Goal: Task Accomplishment & Management: Manage account settings

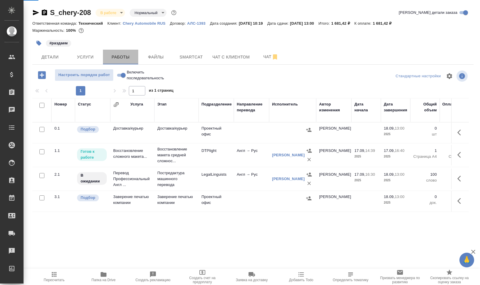
click at [119, 60] on span "Работы" at bounding box center [121, 57] width 28 height 7
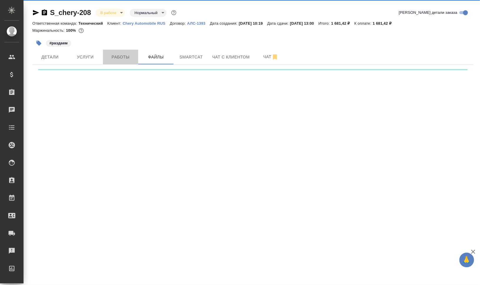
click at [119, 60] on span "Работы" at bounding box center [121, 57] width 28 height 7
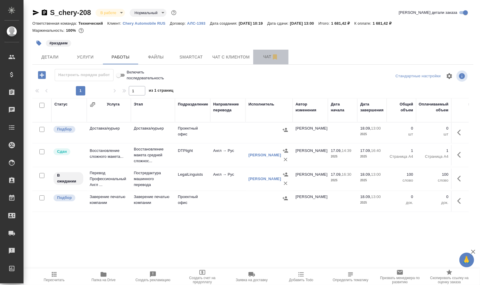
click at [264, 56] on span "Чат" at bounding box center [271, 56] width 28 height 7
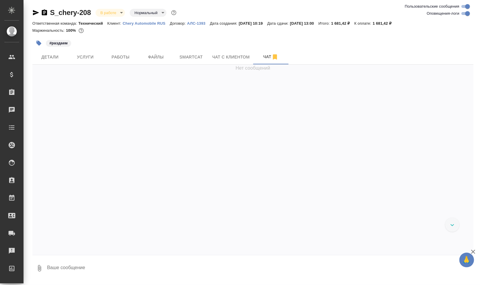
scroll to position [1207, 0]
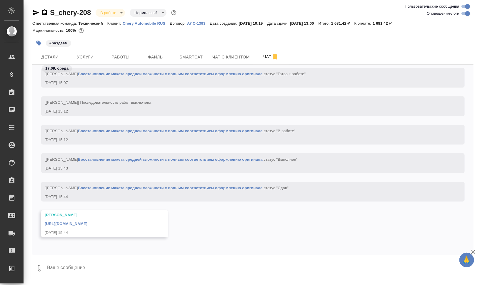
click at [87, 224] on link "https://drive.awatera.com/apps/files/files/10381900?dir=/Shares/CherryAuto/Orde…" at bounding box center [66, 224] width 43 height 4
click at [193, 57] on span "Smartcat" at bounding box center [191, 57] width 28 height 7
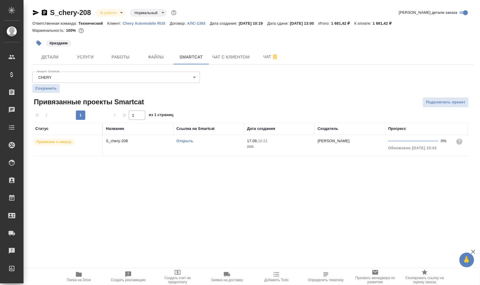
click at [183, 139] on link "Открыть" at bounding box center [185, 141] width 17 height 4
click at [188, 142] on link "Открыть" at bounding box center [185, 141] width 17 height 4
click at [201, 149] on td "Открыть" at bounding box center [209, 145] width 71 height 21
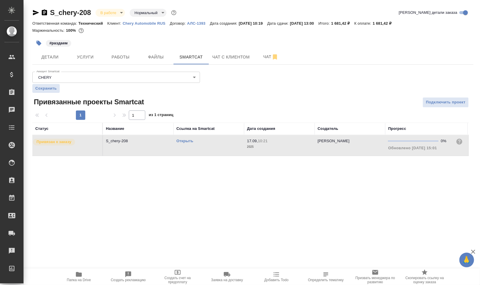
click at [201, 149] on td "Открыть" at bounding box center [209, 145] width 71 height 21
click at [38, 44] on icon "button" at bounding box center [38, 43] width 5 height 5
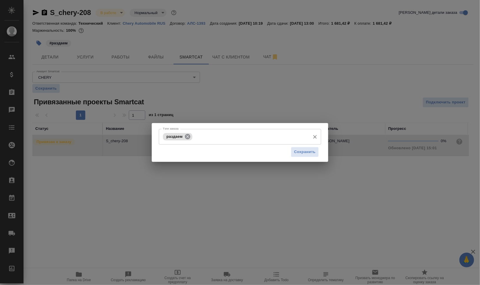
click at [186, 135] on icon at bounding box center [187, 136] width 5 height 5
click at [195, 138] on input "Тэги заказа" at bounding box center [235, 137] width 146 height 10
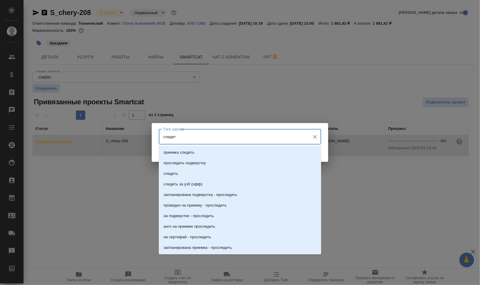
type input "следить"
click at [227, 176] on li "следить" at bounding box center [240, 174] width 162 height 11
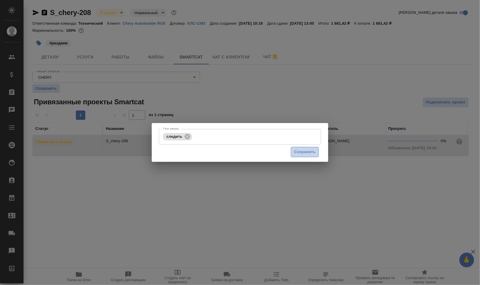
click at [301, 154] on span "Сохранить" at bounding box center [304, 152] width 21 height 7
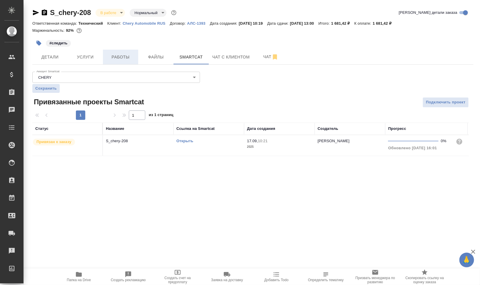
click at [127, 54] on span "Работы" at bounding box center [121, 57] width 28 height 7
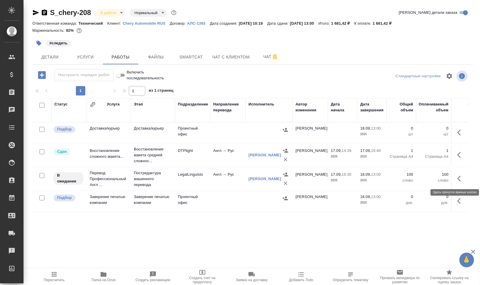
click at [465, 177] on button "button" at bounding box center [461, 179] width 14 height 14
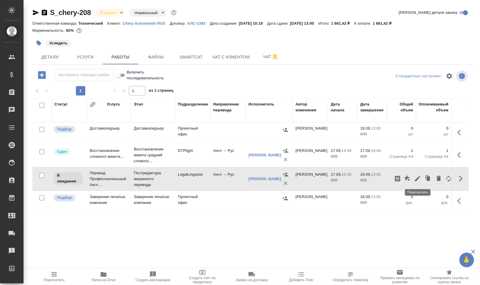
click at [418, 176] on icon "button" at bounding box center [417, 178] width 7 height 7
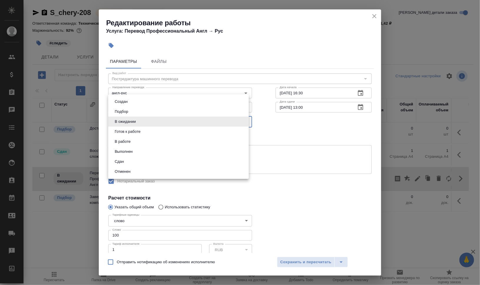
click at [137, 120] on body "🙏 .cls-1 fill:#fff; AWATERA Валеев Динар Клиенты Спецификации Заказы 0 Чаты Tod…" at bounding box center [240, 166] width 480 height 333
drag, startPoint x: 140, startPoint y: 129, endPoint x: 156, endPoint y: 121, distance: 18.3
click at [156, 121] on ul "Создан Подбор В ожидании Готов к работе В работе Выполнен Сдан Отменен" at bounding box center [178, 136] width 141 height 85
click at [163, 141] on li "В работе" at bounding box center [178, 142] width 141 height 10
type input "inProgress"
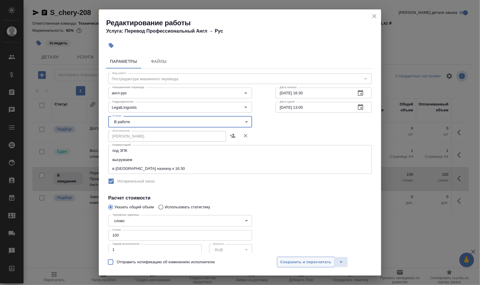
click at [302, 263] on span "Сохранить и пересчитать" at bounding box center [305, 262] width 51 height 7
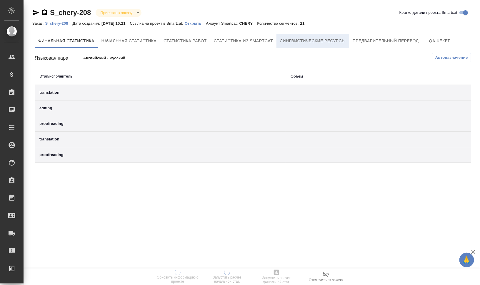
click at [340, 35] on button "Лингвистические ресурсы" at bounding box center [313, 41] width 73 height 14
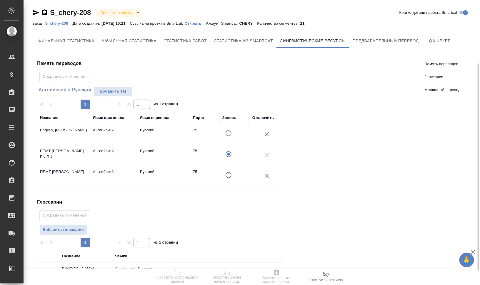
scroll to position [107, 0]
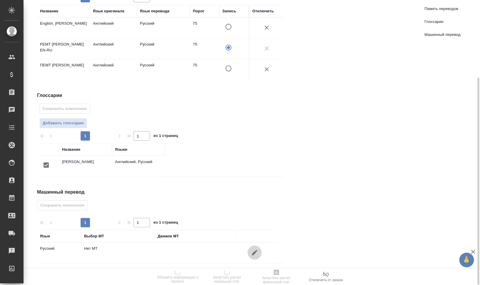
click at [259, 252] on button "button" at bounding box center [255, 253] width 14 height 14
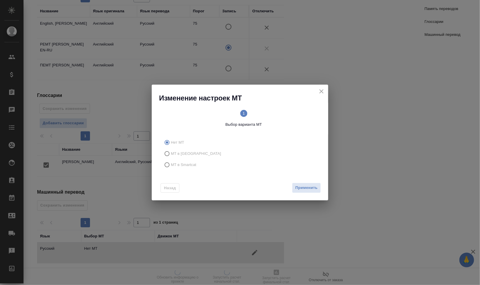
click at [193, 166] on span "МТ в Smartcat" at bounding box center [184, 165] width 26 height 6
click at [171, 166] on input "МТ в Smartcat" at bounding box center [166, 165] width 9 height 11
radio input "true"
click at [287, 113] on span "2 Выбор движка Smartcat" at bounding box center [282, 119] width 73 height 18
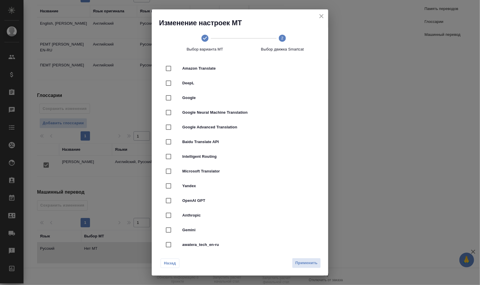
scroll to position [0, 0]
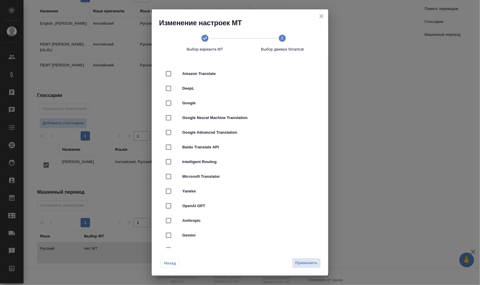
click at [170, 262] on span "Назад" at bounding box center [170, 264] width 12 height 6
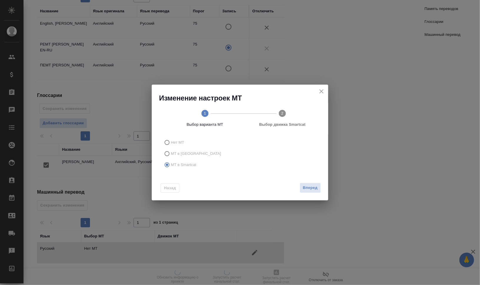
click at [188, 154] on span "МТ в Тере" at bounding box center [196, 154] width 50 height 6
click at [171, 154] on input "МТ в Тере" at bounding box center [166, 153] width 9 height 11
radio input "true"
click at [316, 189] on span "Применить" at bounding box center [306, 188] width 22 height 7
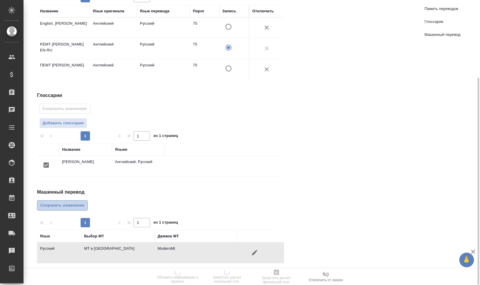
click at [58, 204] on span "Сохранить изменения" at bounding box center [62, 205] width 44 height 7
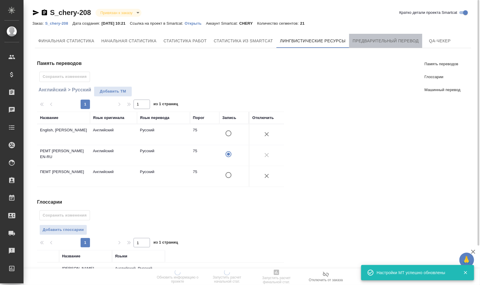
click at [382, 39] on span "Предварительный перевод" at bounding box center [386, 40] width 66 height 7
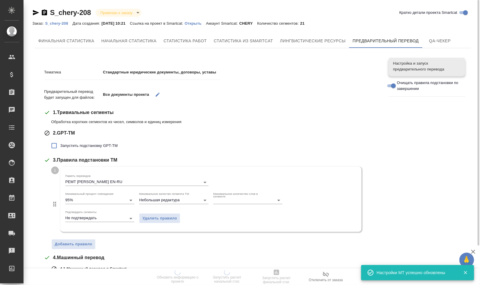
click at [105, 145] on span "Запустить подстановку GPT-TM" at bounding box center [88, 146] width 57 height 6
click at [60, 145] on input "Запустить подстановку GPT-TM" at bounding box center [54, 146] width 12 height 12
checkbox input "true"
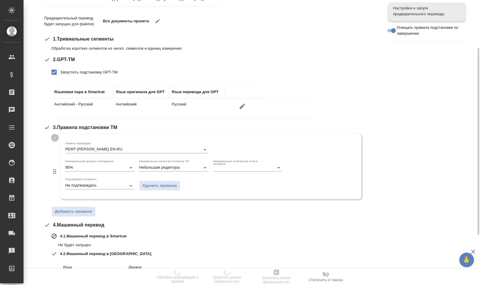
scroll to position [147, 0]
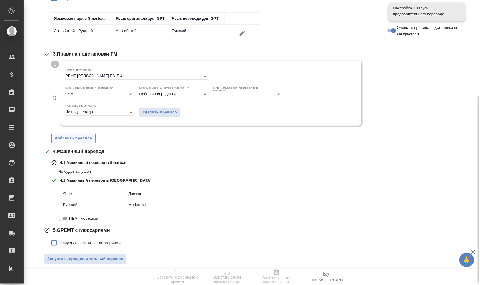
click at [80, 138] on span "Добавить правило" at bounding box center [74, 138] width 38 height 7
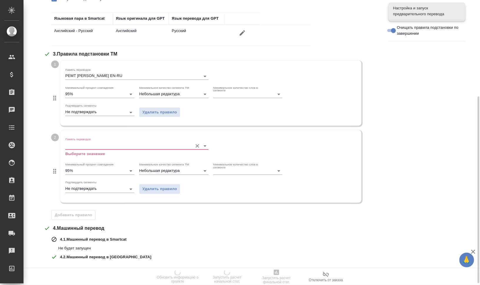
click at [82, 144] on input "Память переводов" at bounding box center [127, 145] width 124 height 7
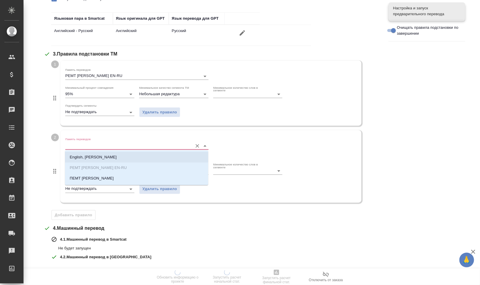
click at [94, 155] on p "English, chery" at bounding box center [93, 157] width 47 height 6
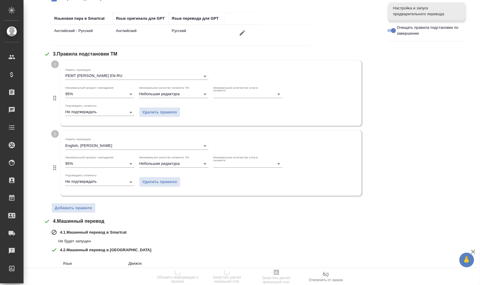
scroll to position [219, 0]
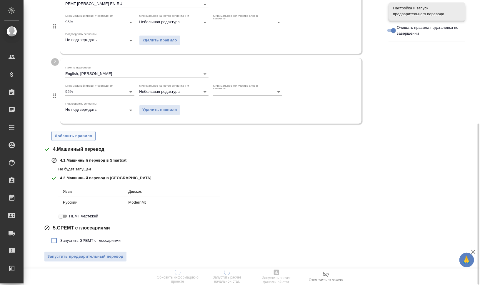
click at [85, 138] on span "Добавить правило" at bounding box center [74, 136] width 38 height 7
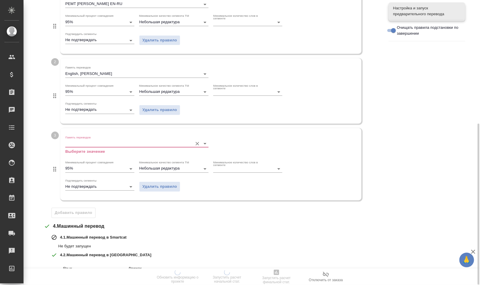
click at [88, 144] on input "Память переводов" at bounding box center [127, 143] width 124 height 7
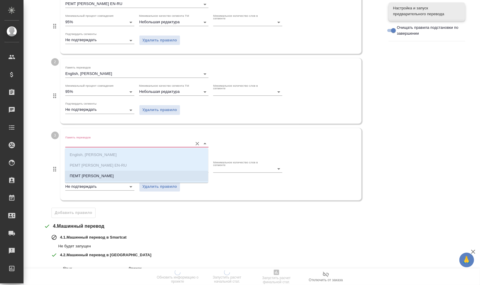
click at [99, 173] on li "ПЕМТ Chery" at bounding box center [136, 176] width 143 height 11
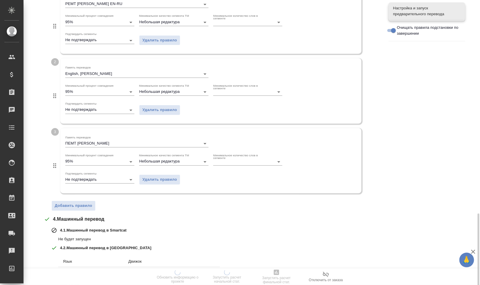
scroll to position [289, 0]
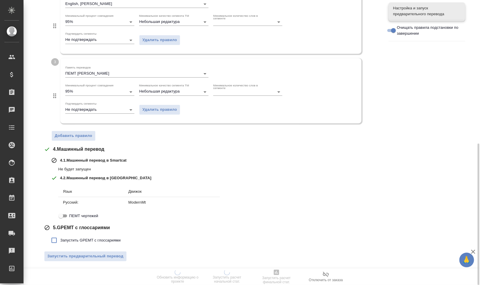
click at [93, 240] on span "Запустить GPEMT с глоссариями" at bounding box center [90, 241] width 60 height 6
click at [60, 240] on input "Запустить GPEMT с глоссариями" at bounding box center [54, 241] width 12 height 12
checkbox input "true"
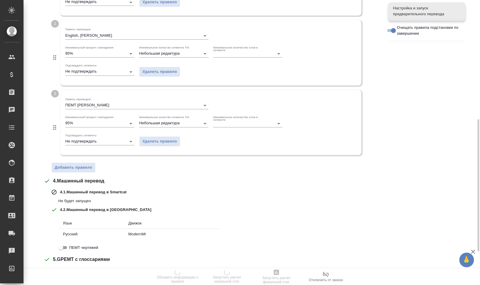
scroll to position [330, 0]
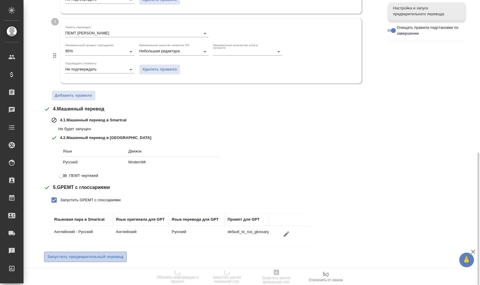
click at [107, 254] on span "Запустить предварительный перевод" at bounding box center [85, 257] width 76 height 7
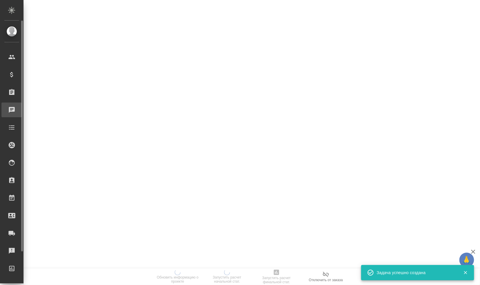
scroll to position [0, 0]
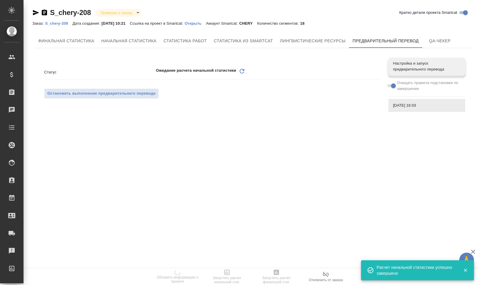
click at [243, 69] on icon at bounding box center [242, 71] width 5 height 5
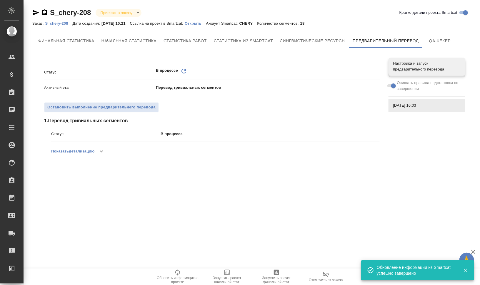
click at [184, 70] on icon "Обновить" at bounding box center [183, 71] width 7 height 7
click at [184, 69] on icon "Обновить" at bounding box center [183, 71] width 7 height 7
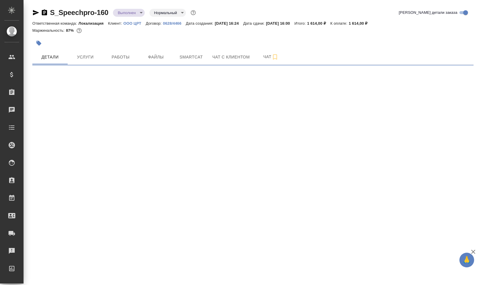
select select "RU"
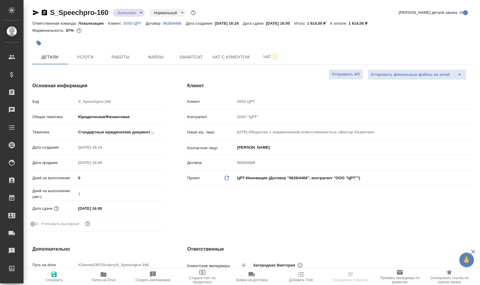
type textarea "x"
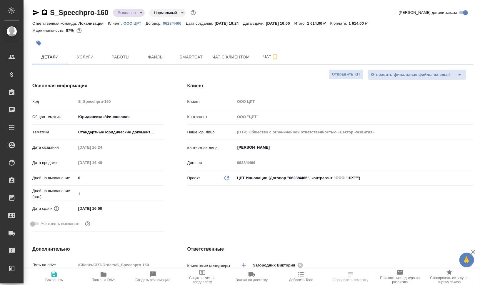
type textarea "x"
click at [111, 59] on span "Работы" at bounding box center [121, 57] width 28 height 7
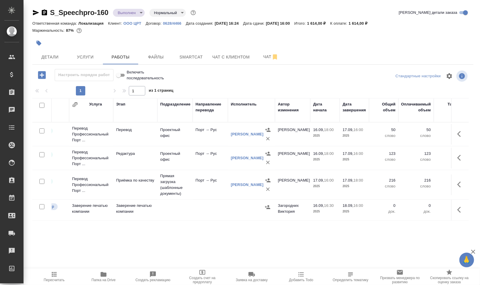
scroll to position [0, 17]
click at [100, 278] on icon "button" at bounding box center [103, 274] width 7 height 7
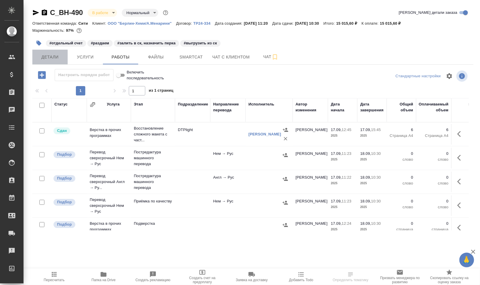
click at [52, 57] on span "Детали" at bounding box center [50, 57] width 28 height 7
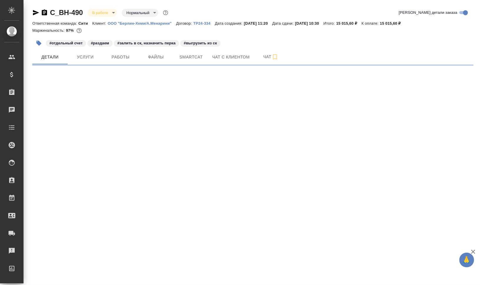
select select "RU"
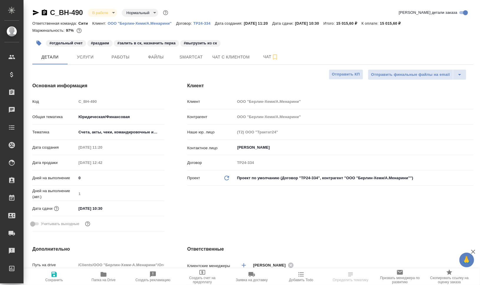
type textarea "x"
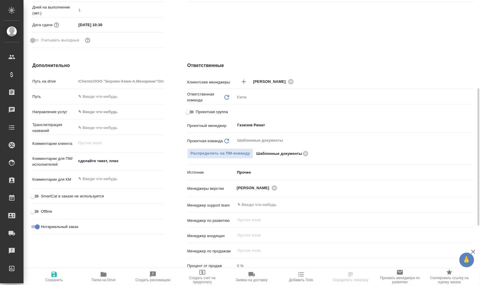
scroll to position [221, 0]
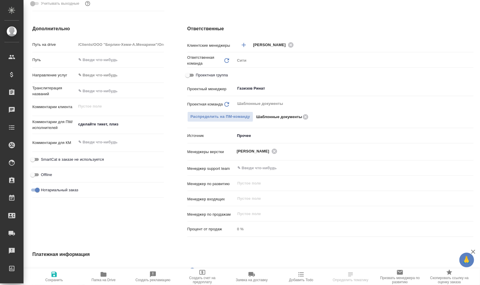
click at [107, 276] on div ".cls-1 fill:#fff; AWATERA Валеев Динар Клиенты Спецификации Заказы 0 Чаты Todo …" at bounding box center [240, 142] width 480 height 285
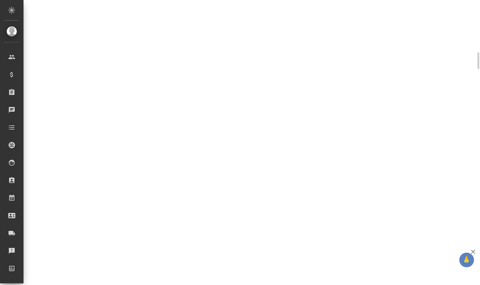
scroll to position [216, 0]
select select "RU"
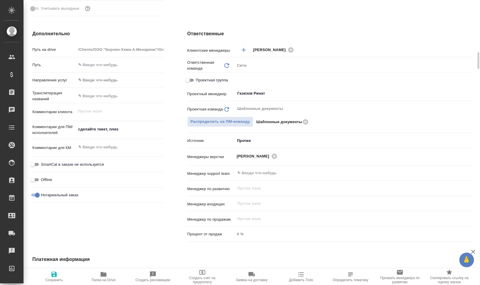
type textarea "x"
click at [105, 278] on icon "button" at bounding box center [103, 274] width 7 height 7
type textarea "x"
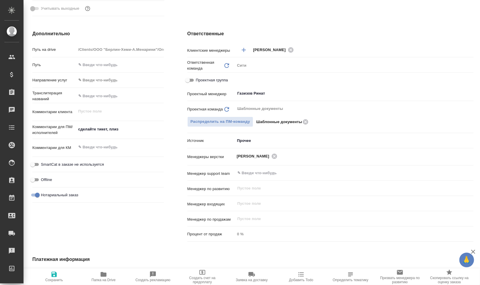
type textarea "x"
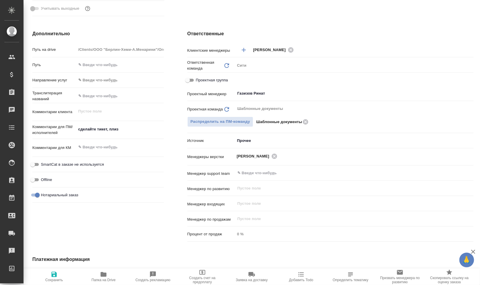
type textarea "x"
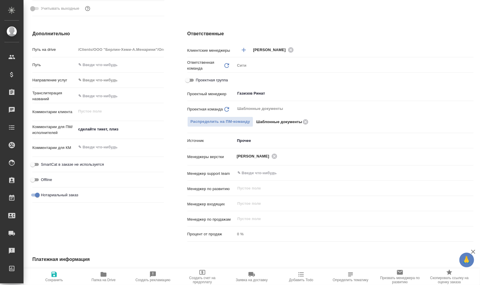
type textarea "x"
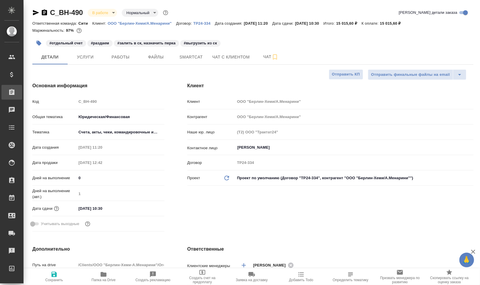
type textarea "x"
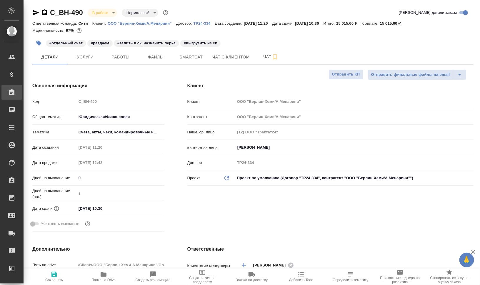
type textarea "x"
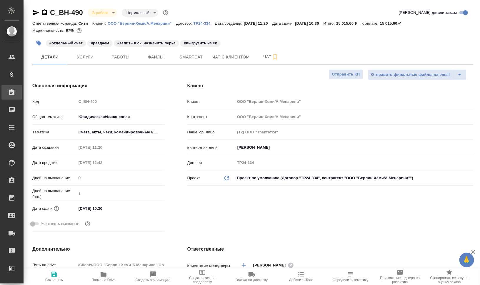
type textarea "x"
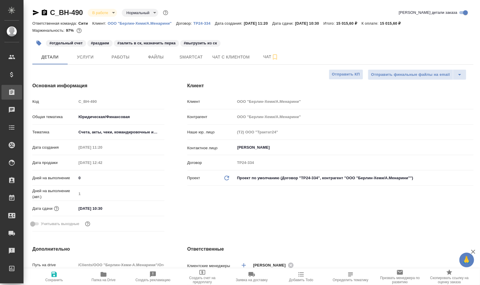
type textarea "x"
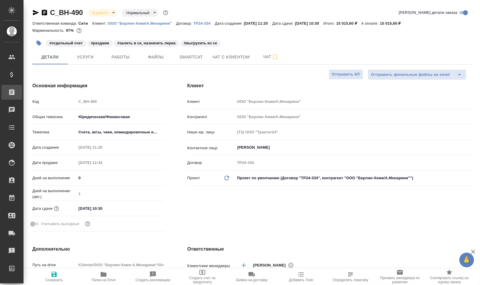
type textarea "x"
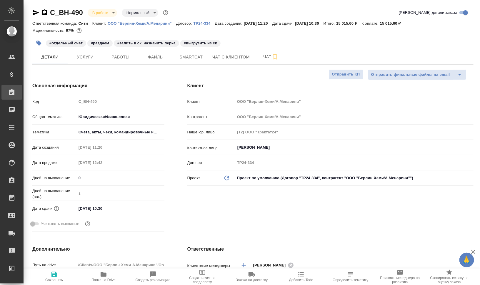
type textarea "x"
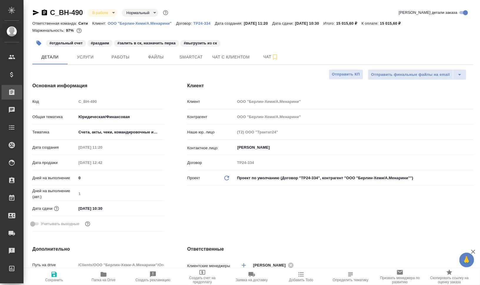
type textarea "x"
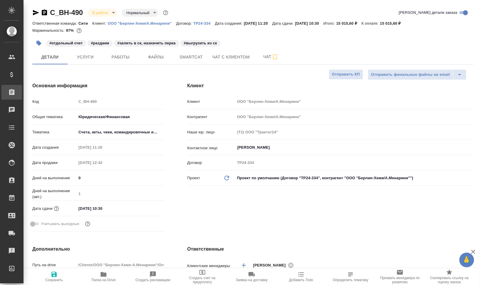
type textarea "x"
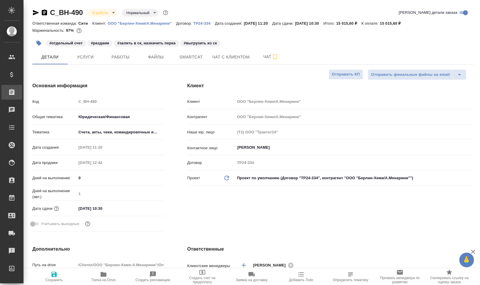
type textarea "x"
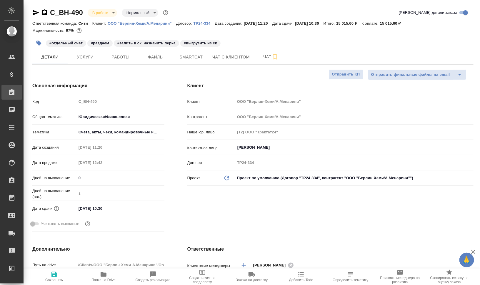
type textarea "x"
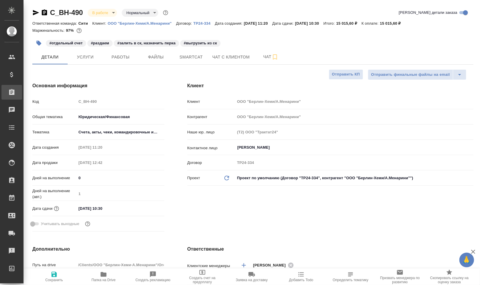
type textarea "x"
click at [98, 57] on span "Услуги" at bounding box center [85, 57] width 28 height 7
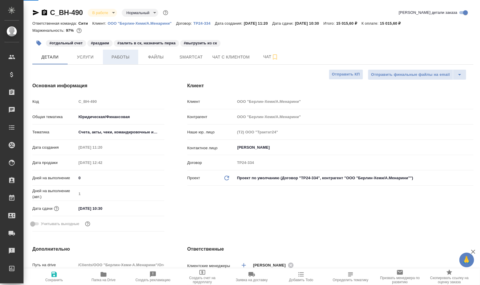
click at [118, 57] on span "Работы" at bounding box center [121, 57] width 28 height 7
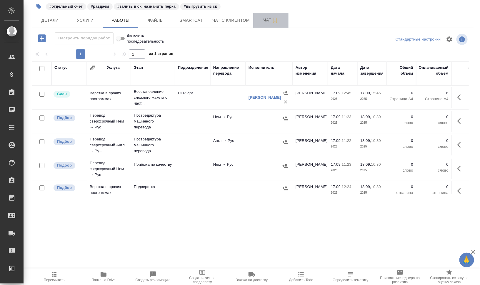
click at [260, 22] on span "Чат" at bounding box center [271, 19] width 28 height 7
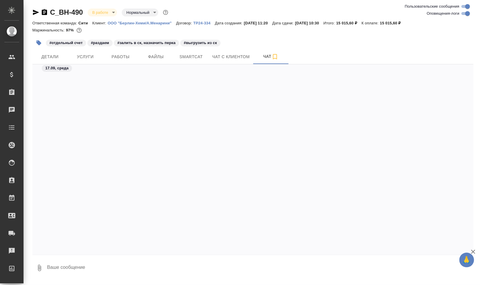
scroll to position [1190, 0]
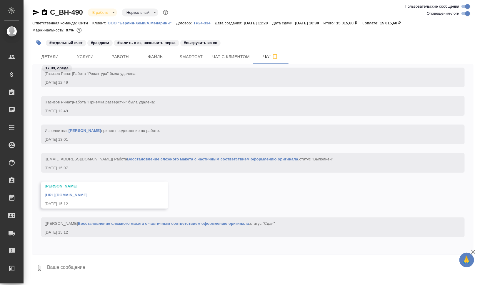
click at [87, 194] on link "https://drive.awatera.com/apps/files/files/10383454?dir=/Shares/%D0%9E%D0%9E%D0…" at bounding box center [66, 195] width 43 height 4
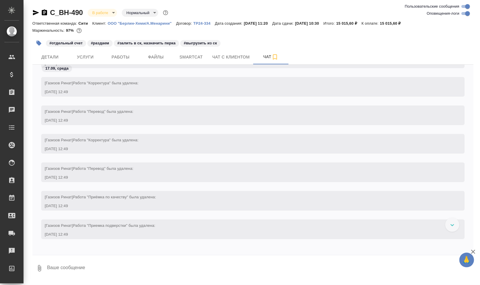
scroll to position [975, 0]
click at [44, 56] on span "Детали" at bounding box center [50, 57] width 28 height 7
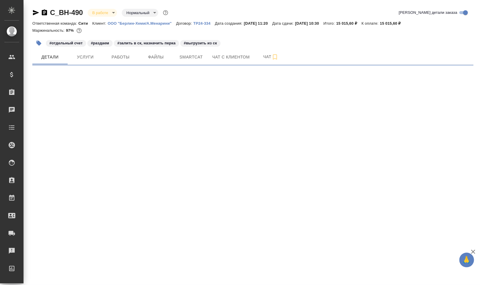
select select "RU"
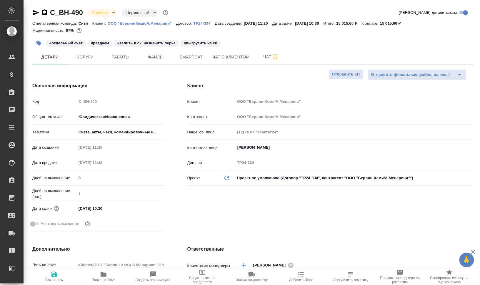
type textarea "x"
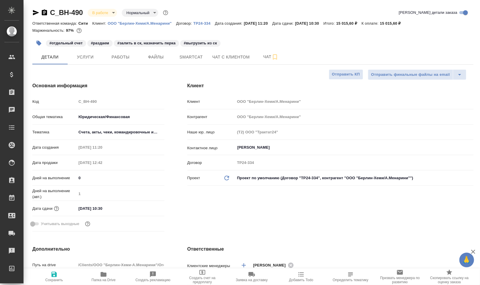
type textarea "x"
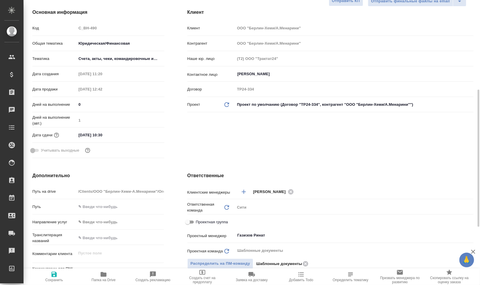
scroll to position [147, 0]
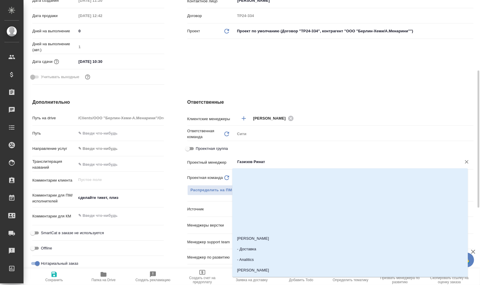
click at [300, 164] on input "Газизов Ринат" at bounding box center [344, 162] width 215 height 7
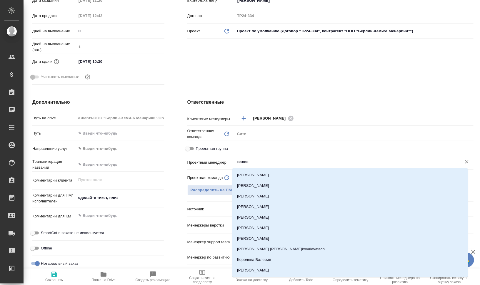
type input "валеев"
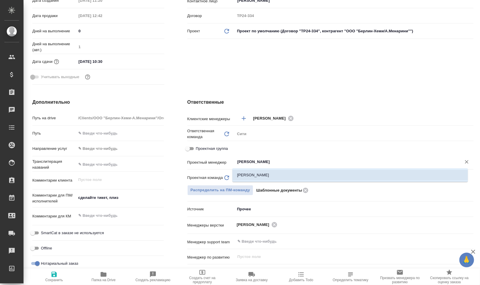
click at [286, 181] on ul "[PERSON_NAME]" at bounding box center [350, 180] width 236 height 11
click at [264, 175] on li "[PERSON_NAME]" at bounding box center [350, 175] width 236 height 11
type textarea "x"
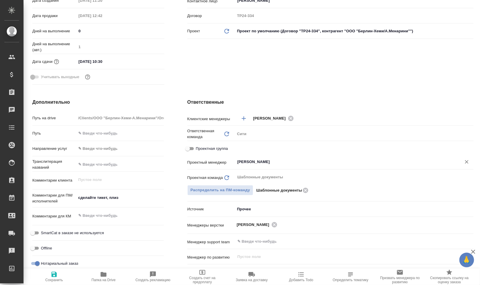
type input "[PERSON_NAME]"
click at [53, 276] on icon "button" at bounding box center [54, 274] width 7 height 7
type textarea "x"
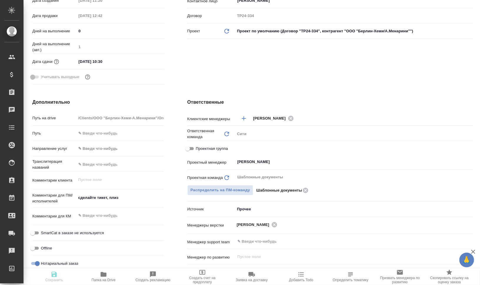
type textarea "x"
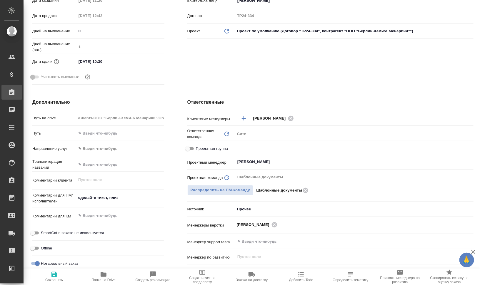
type textarea "x"
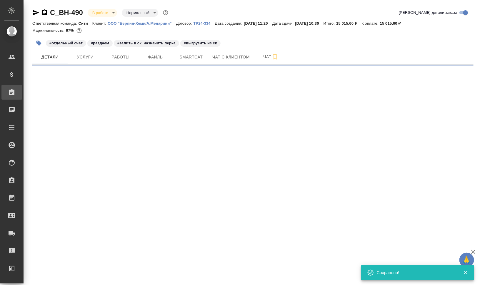
scroll to position [0, 0]
select select "RU"
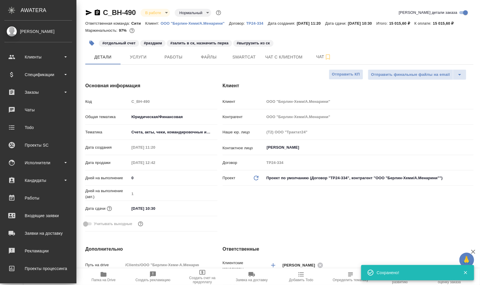
type textarea "x"
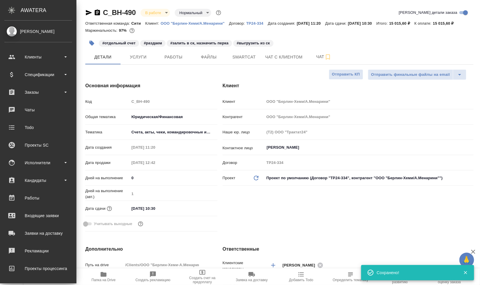
type textarea "x"
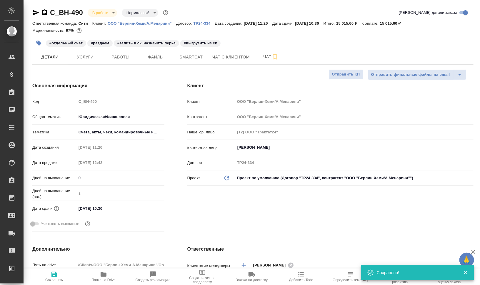
type textarea "x"
click at [119, 62] on button "Работы" at bounding box center [120, 57] width 35 height 15
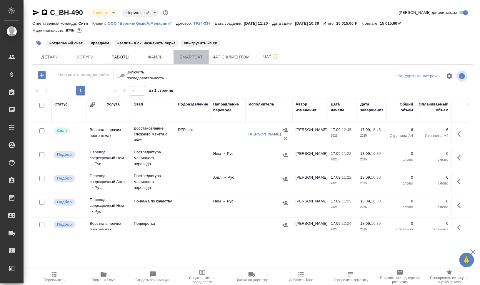
click at [200, 58] on span "Smartcat" at bounding box center [191, 57] width 28 height 7
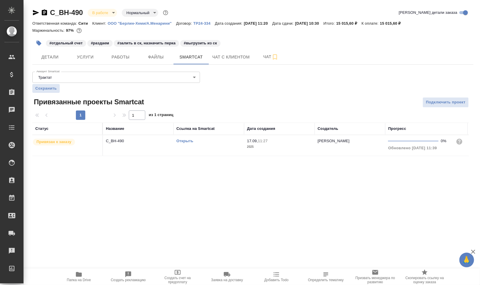
click at [183, 140] on link "Открыть" at bounding box center [185, 141] width 17 height 4
click at [186, 142] on link "Открыть" at bounding box center [185, 141] width 17 height 4
click at [121, 139] on p "C_BH-490" at bounding box center [138, 141] width 65 height 6
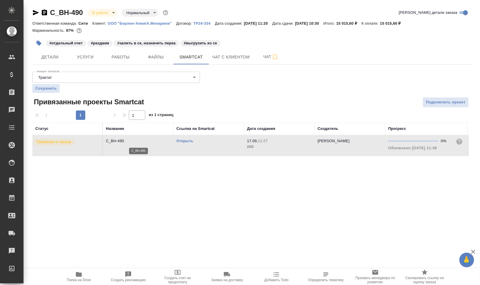
click at [120, 139] on p "C_BH-490" at bounding box center [138, 141] width 65 height 6
click at [136, 21] on link "ООО "Берлин-Хеми/А.Менарини"" at bounding box center [142, 23] width 69 height 5
click at [45, 11] on icon "button" at bounding box center [44, 12] width 7 height 7
click at [77, 57] on span "Услуги" at bounding box center [85, 57] width 28 height 7
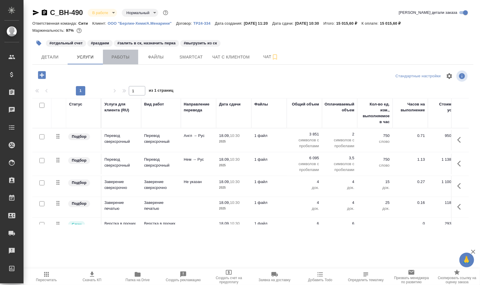
click at [122, 51] on button "Работы" at bounding box center [120, 57] width 35 height 15
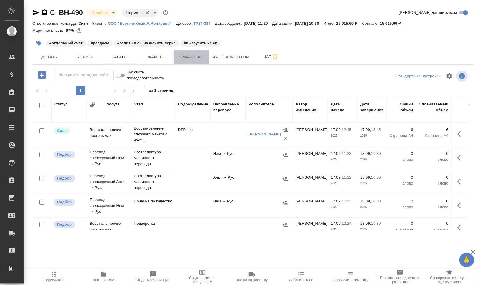
click at [185, 55] on span "Smartcat" at bounding box center [191, 57] width 28 height 7
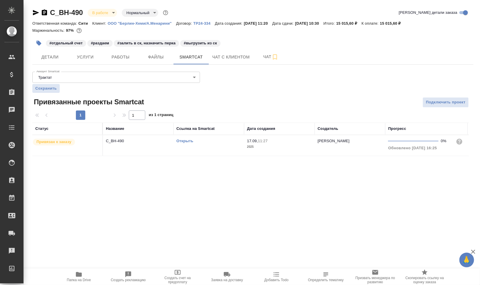
click at [192, 148] on td "Открыть" at bounding box center [209, 145] width 71 height 21
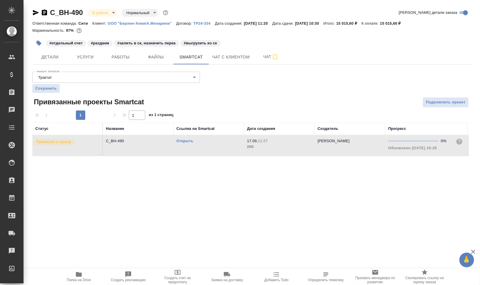
click at [192, 148] on td "Открыть" at bounding box center [209, 145] width 71 height 21
click at [99, 56] on span "Услуги" at bounding box center [85, 57] width 28 height 7
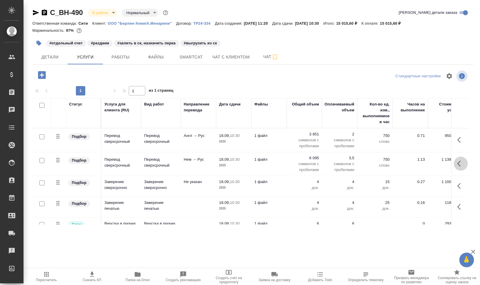
drag, startPoint x: 459, startPoint y: 165, endPoint x: 455, endPoint y: 167, distance: 5.1
click at [459, 165] on icon "button" at bounding box center [461, 163] width 7 height 7
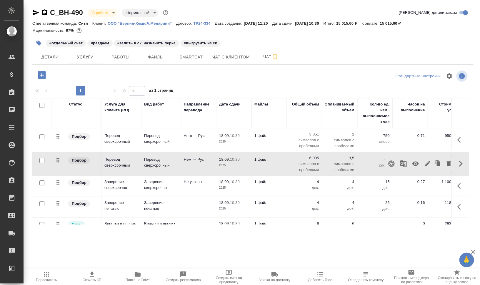
click at [389, 162] on icon "button" at bounding box center [391, 164] width 6 height 6
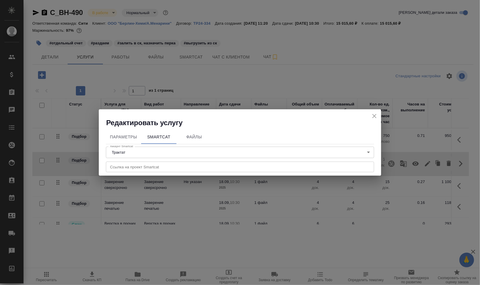
click at [180, 162] on input "text" at bounding box center [240, 167] width 268 height 11
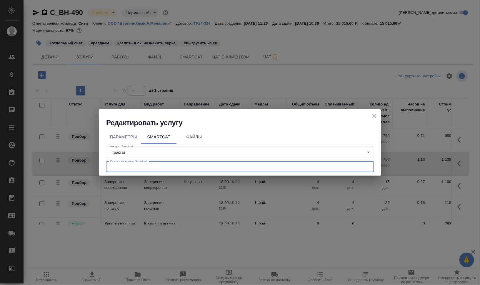
paste input "https://smartcat.com/projects/87ebbbac-00bc-4927-99a3-2b4513dfc9ac/files"
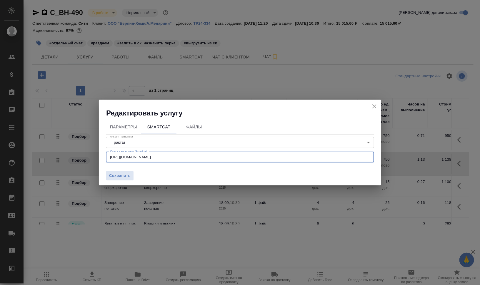
type input "https://smartcat.com/projects/87ebbbac-00bc-4927-99a3-2b4513dfc9ac/files"
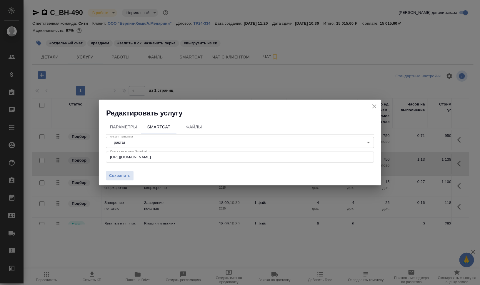
click at [124, 185] on div "Параметры SmartCat Файлы Аккаунт Smartcat Трактат 5ee7379ee86966421fbf459a Акка…" at bounding box center [240, 152] width 283 height 68
click at [127, 175] on span "Сохранить" at bounding box center [119, 176] width 21 height 7
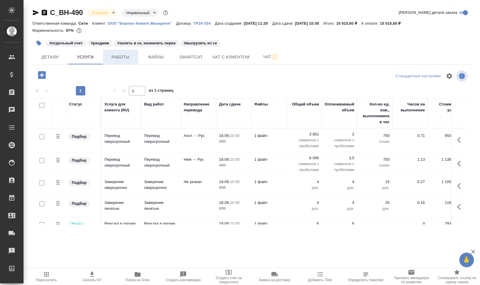
click at [117, 55] on span "Работы" at bounding box center [121, 57] width 28 height 7
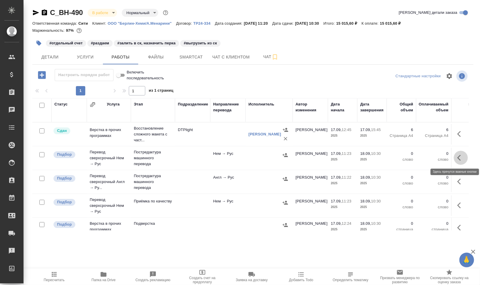
click at [458, 157] on icon "button" at bounding box center [461, 157] width 7 height 7
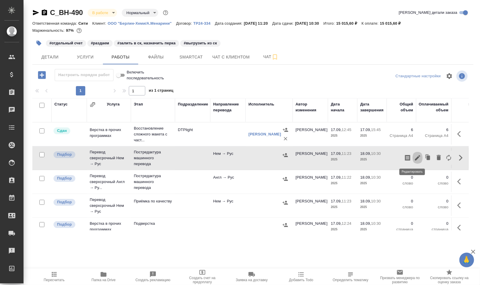
click at [415, 157] on icon "button" at bounding box center [417, 157] width 5 height 5
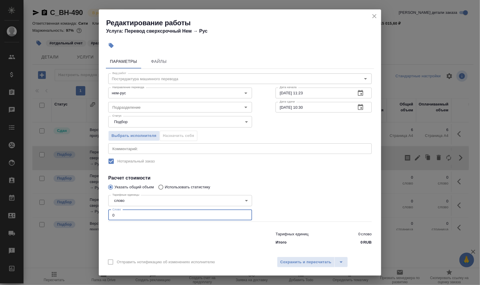
drag, startPoint x: 119, startPoint y: 213, endPoint x: 97, endPoint y: 215, distance: 21.8
click at [98, 214] on div "Редактирование работы Услуга: Перевод сверхсрочный Нем → Рус Параметры Файлы Ви…" at bounding box center [240, 142] width 480 height 285
type input "720"
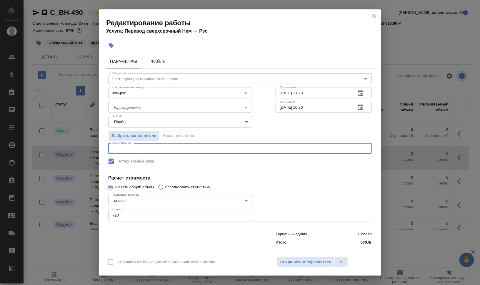
click at [172, 149] on textarea at bounding box center [239, 149] width 255 height 4
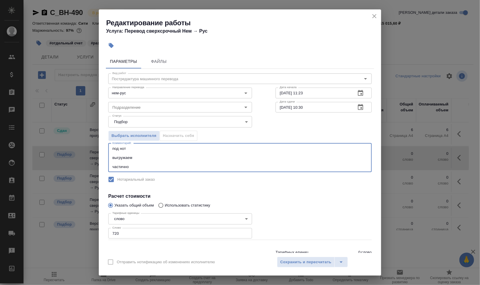
click at [274, 167] on textarea "под нот выгружаем частично" at bounding box center [239, 158] width 255 height 23
click at [206, 103] on div "Подразделение" at bounding box center [180, 107] width 144 height 11
type textarea "под нот выгружаем частично есть англ"
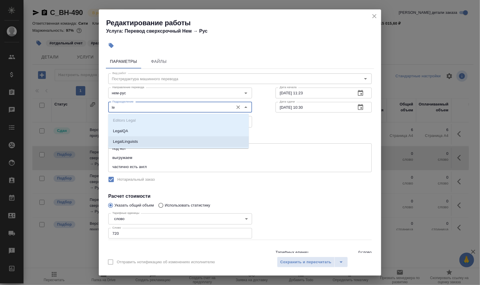
click at [119, 143] on p "LegalLinguists" at bounding box center [125, 142] width 25 height 6
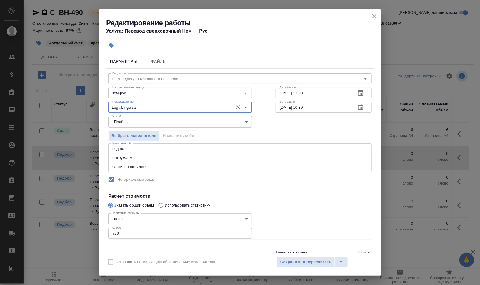
type input "LegalLinguists"
drag, startPoint x: 299, startPoint y: 92, endPoint x: 344, endPoint y: 92, distance: 45.3
click at [341, 92] on input "17.09.2025 11:23" at bounding box center [314, 93] width 76 height 11
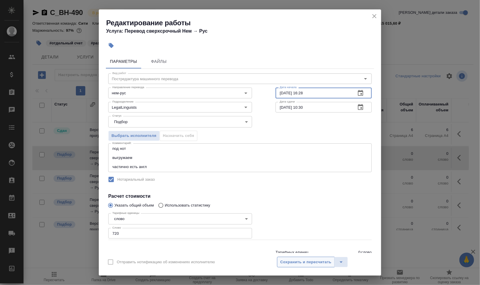
type input "17.09.2025 16:28"
click at [305, 264] on span "Сохранить и пересчитать" at bounding box center [305, 262] width 51 height 7
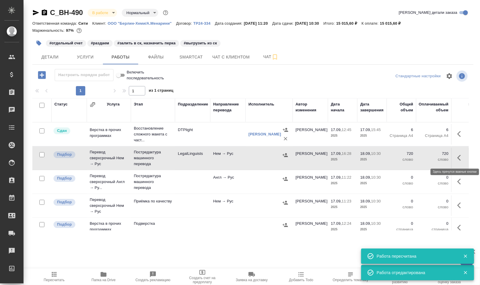
click at [458, 157] on icon "button" at bounding box center [461, 157] width 7 height 7
click at [404, 158] on icon "button" at bounding box center [407, 157] width 7 height 7
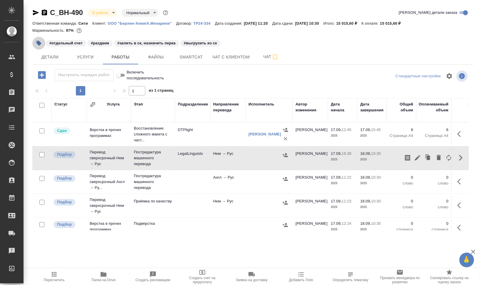
click at [39, 44] on icon "button" at bounding box center [38, 43] width 5 height 5
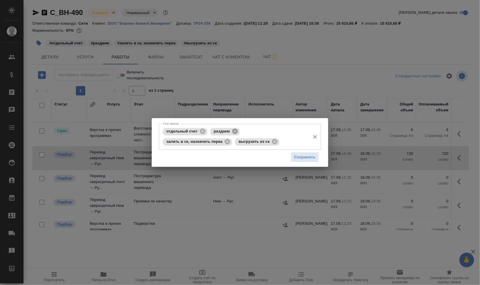
click at [235, 129] on icon at bounding box center [235, 131] width 6 height 6
click at [273, 130] on icon at bounding box center [274, 131] width 5 height 5
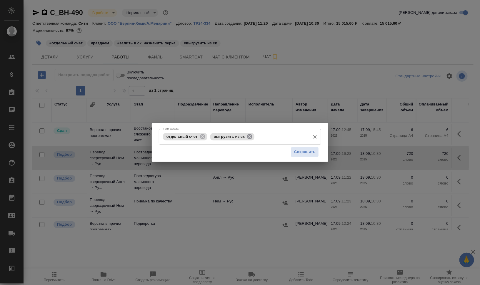
click at [252, 136] on icon at bounding box center [249, 136] width 5 height 5
click at [255, 136] on input "Тэги заказа" at bounding box center [258, 137] width 99 height 10
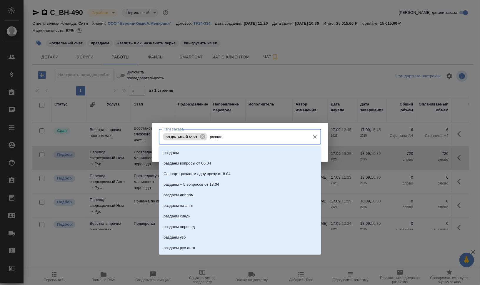
type input "раздаем"
click at [264, 154] on li "раздаем" at bounding box center [240, 153] width 162 height 11
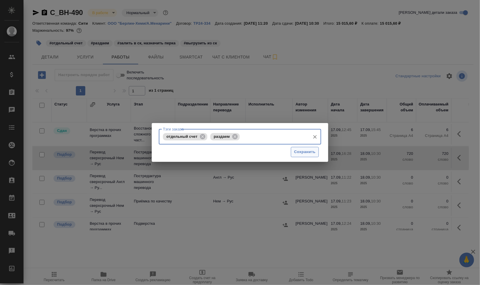
click at [312, 153] on span "Сохранить" at bounding box center [304, 152] width 21 height 7
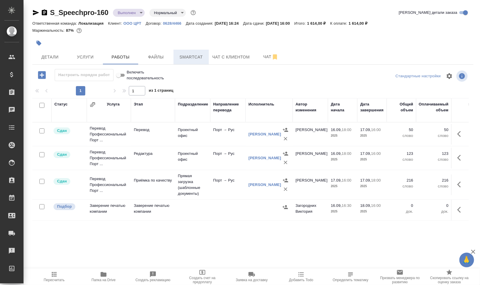
click at [191, 56] on span "Smartcat" at bounding box center [191, 57] width 28 height 7
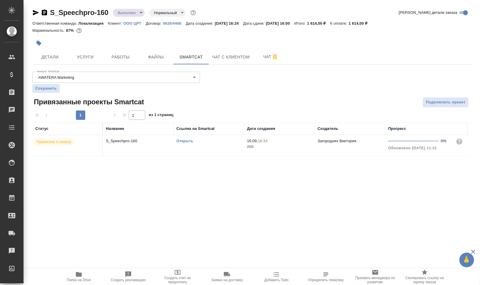
click at [184, 141] on link "Открыть" at bounding box center [185, 141] width 17 height 4
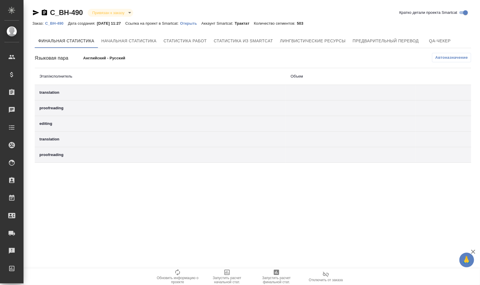
click at [196, 24] on p "Открыть" at bounding box center [190, 23] width 21 height 4
click at [46, 12] on icon "button" at bounding box center [44, 12] width 5 height 6
click at [332, 43] on span "Лингвистические ресурсы" at bounding box center [313, 40] width 66 height 7
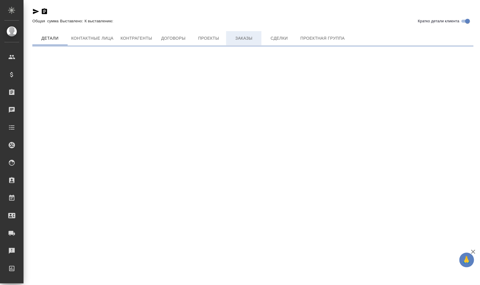
click at [242, 38] on span "Заказы" at bounding box center [244, 38] width 28 height 7
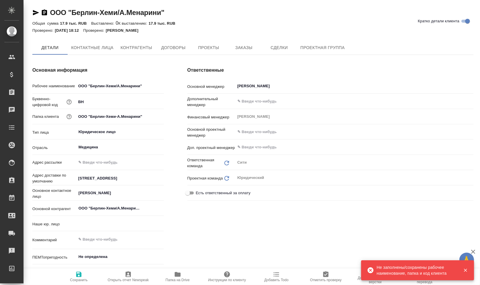
type textarea "x"
type input "(Т2) ООО "Трактат24""
type textarea "x"
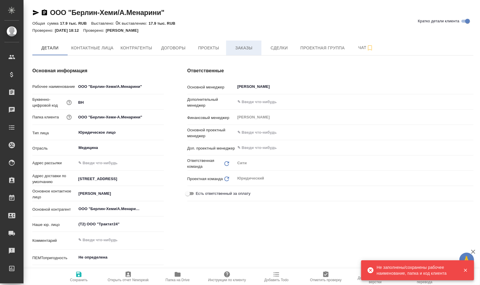
click at [246, 48] on span "Заказы" at bounding box center [244, 47] width 28 height 7
type textarea "x"
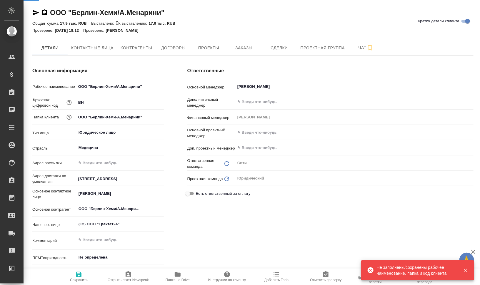
type textarea "x"
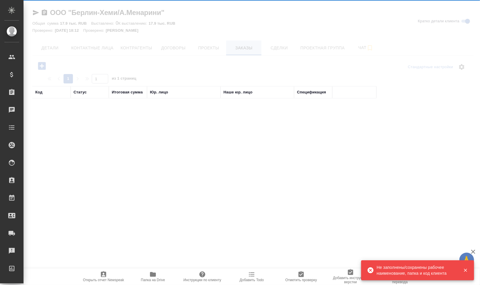
click at [242, 49] on div at bounding box center [252, 142] width 457 height 285
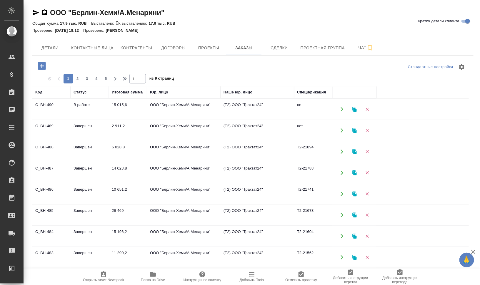
click at [132, 153] on td "6 028,8" at bounding box center [128, 152] width 38 height 21
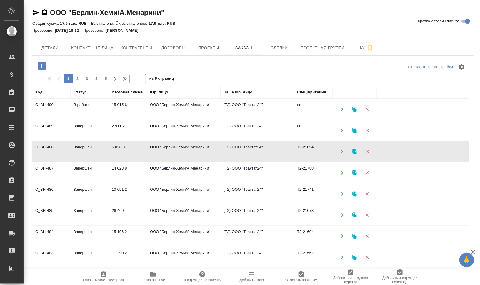
click at [132, 153] on td "6 028,8" at bounding box center [128, 152] width 38 height 21
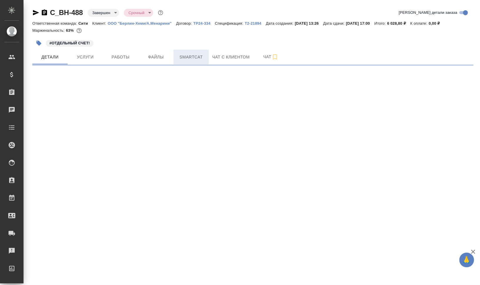
click at [190, 54] on span "Smartcat" at bounding box center [191, 57] width 28 height 7
select select "RU"
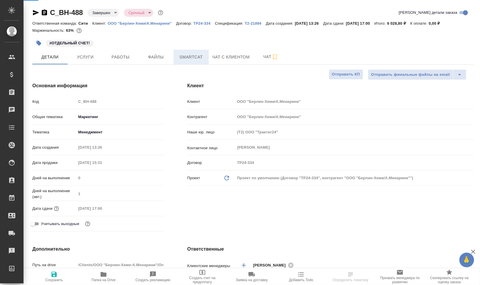
type textarea "x"
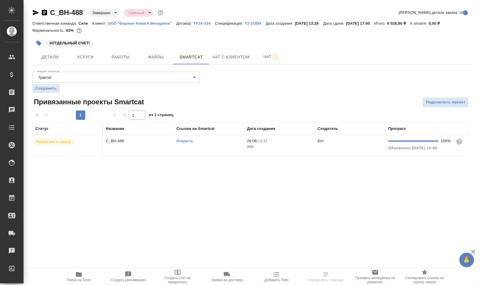
click at [181, 141] on link "Открыть" at bounding box center [185, 141] width 17 height 4
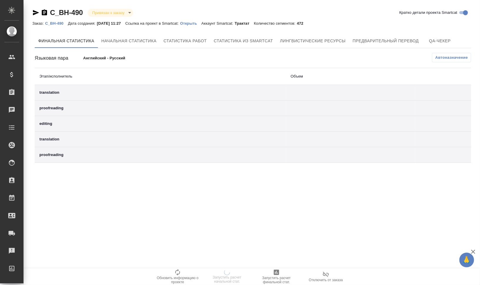
click at [325, 283] on span "Отключить от заказа" at bounding box center [326, 280] width 34 height 4
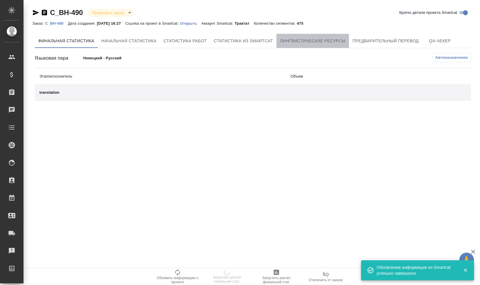
click at [302, 43] on span "Лингвистические ресурсы" at bounding box center [313, 40] width 66 height 7
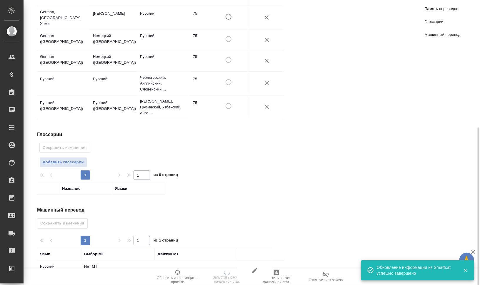
scroll to position [196, 0]
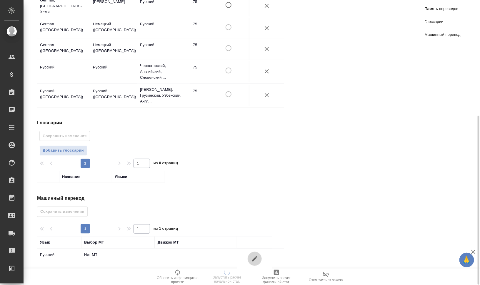
click at [253, 255] on button "button" at bounding box center [255, 259] width 14 height 14
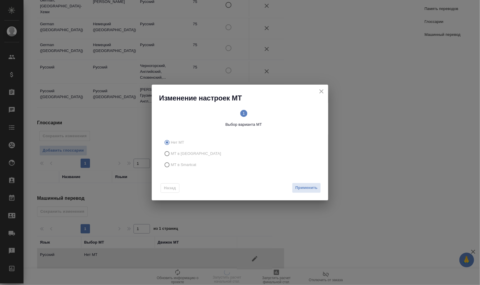
click at [187, 164] on span "МТ в Smartcat" at bounding box center [184, 165] width 26 height 6
click at [171, 164] on input "МТ в Smartcat" at bounding box center [166, 165] width 9 height 11
radio input "true"
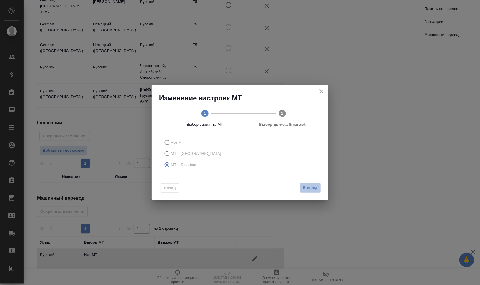
click at [313, 192] on button "Вперед" at bounding box center [310, 188] width 21 height 10
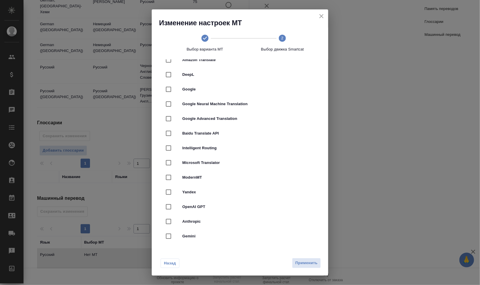
scroll to position [0, 0]
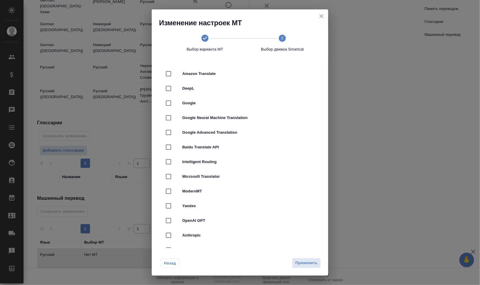
click at [204, 89] on span "DeepL" at bounding box center [248, 89] width 132 height 6
checkbox input "true"
click at [311, 260] on span "Применить" at bounding box center [306, 263] width 22 height 7
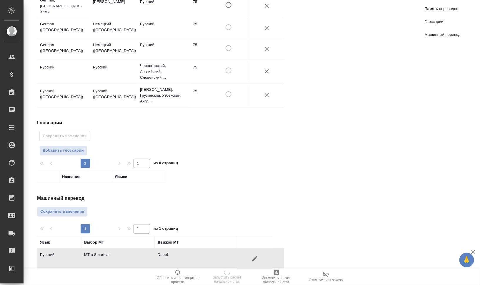
click at [80, 209] on span "Сохранить изменения" at bounding box center [62, 212] width 44 height 7
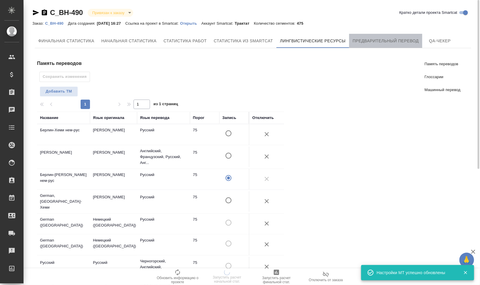
click at [377, 44] on button "Предварительный перевод" at bounding box center [385, 41] width 73 height 14
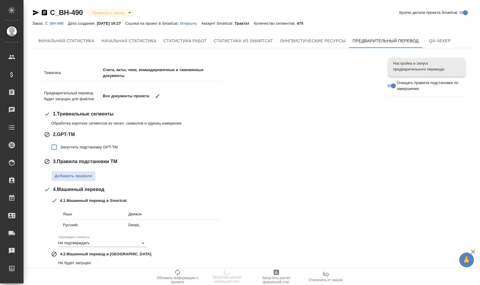
click at [114, 146] on span "Запустить подстановку GPT-TM" at bounding box center [88, 147] width 57 height 6
click at [60, 146] on input "Запустить подстановку GPT-TM" at bounding box center [54, 147] width 12 height 12
checkbox input "true"
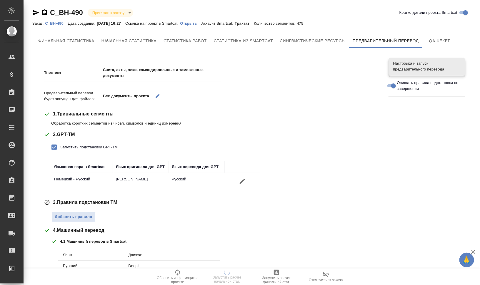
scroll to position [37, 0]
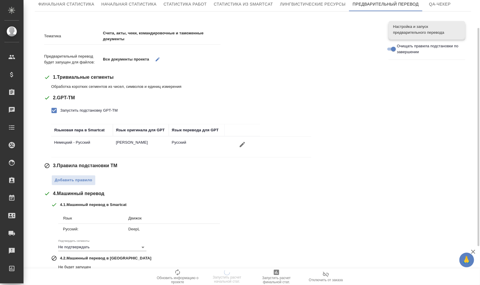
click at [110, 163] on span "3 . Правила подстановки TM" at bounding box center [85, 165] width 64 height 7
click at [88, 177] on span "Добавить правило" at bounding box center [74, 180] width 38 height 7
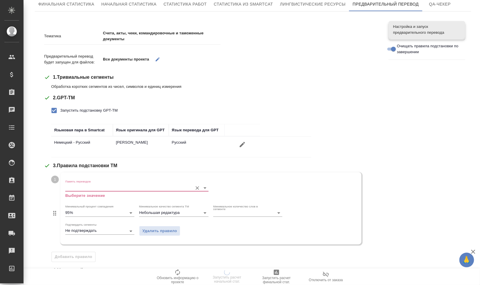
click at [90, 183] on div "Память переводов Выберите значение" at bounding box center [136, 189] width 143 height 19
click at [94, 189] on input "Память переводов" at bounding box center [127, 188] width 124 height 7
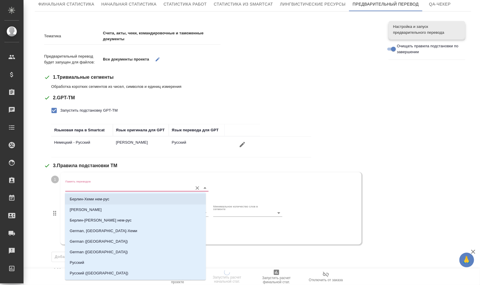
click at [97, 197] on p "Берлин-Хеми нем-рус" at bounding box center [90, 200] width 40 height 6
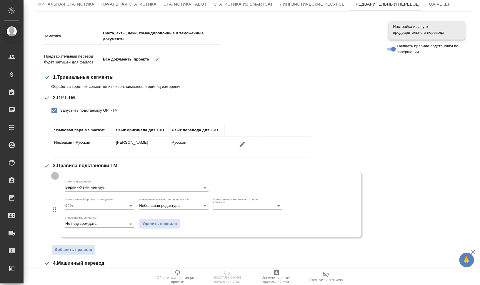
scroll to position [147, 0]
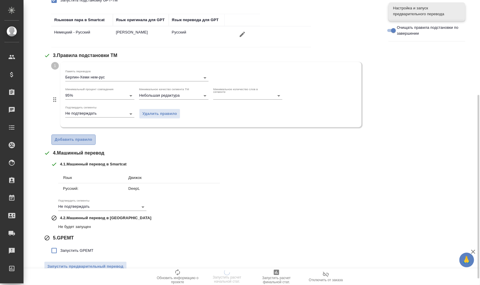
click at [84, 141] on span "Добавить правило" at bounding box center [74, 140] width 38 height 7
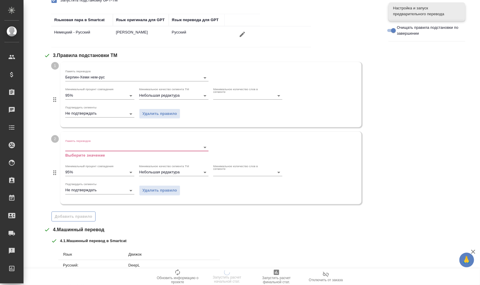
click at [86, 149] on input "Память переводов" at bounding box center [127, 147] width 124 height 7
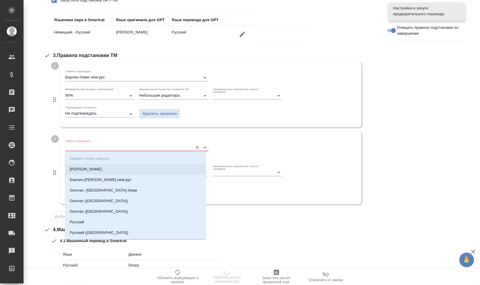
click at [97, 171] on li "Немецкий" at bounding box center [135, 169] width 141 height 11
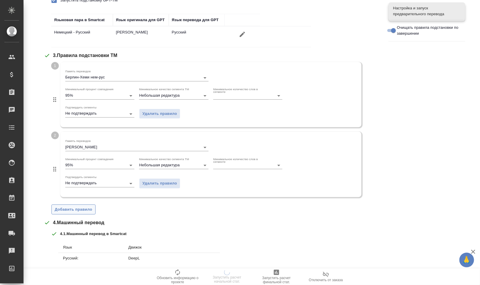
click at [76, 205] on button "Добавить правило" at bounding box center [73, 210] width 44 height 10
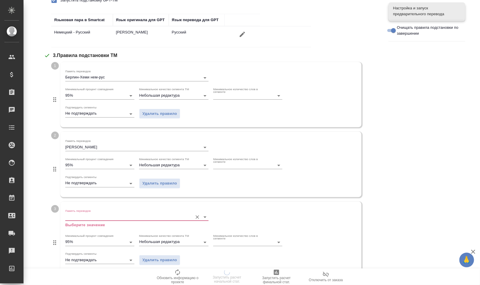
click at [94, 216] on input "Память переводов" at bounding box center [127, 217] width 124 height 7
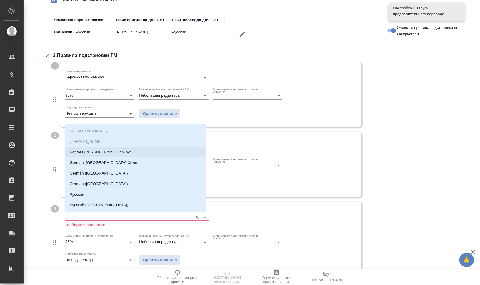
click at [101, 154] on p "Берлин-Хеми ПЕМТ нем-рус" at bounding box center [101, 152] width 62 height 6
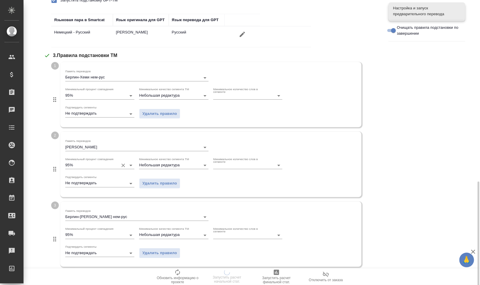
scroll to position [221, 0]
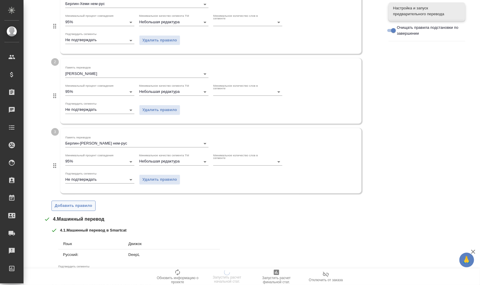
click at [80, 203] on span "Добавить правило" at bounding box center [74, 206] width 38 height 7
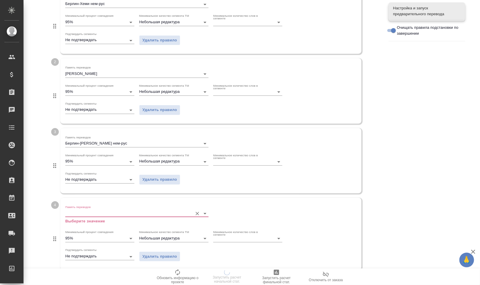
click at [95, 214] on input "Память переводов" at bounding box center [127, 213] width 124 height 7
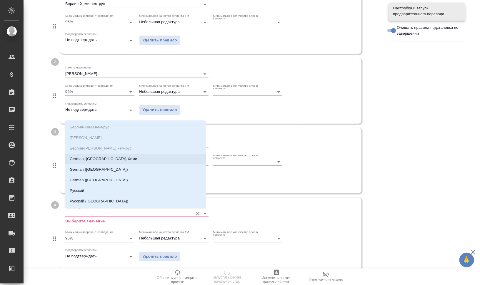
click at [106, 157] on p "German, Берлин-Хеми" at bounding box center [104, 159] width 68 height 6
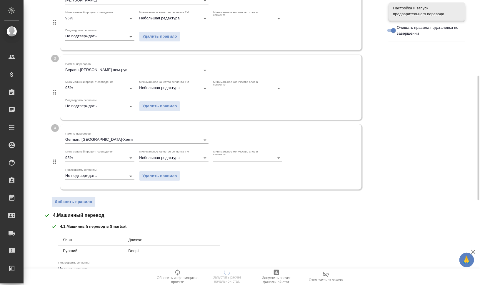
scroll to position [331, 0]
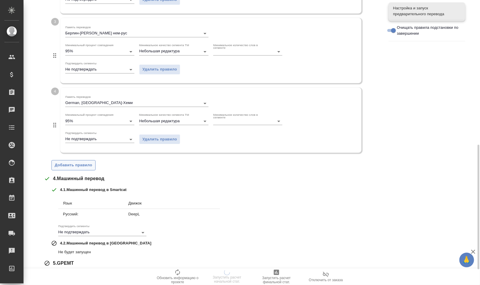
click at [87, 166] on span "Добавить правило" at bounding box center [74, 165] width 38 height 7
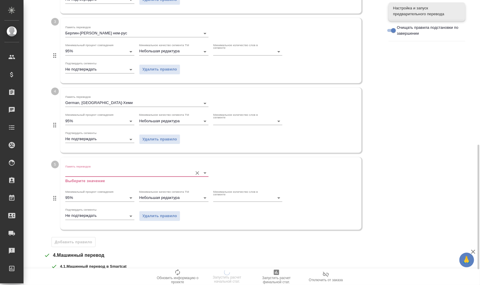
click at [94, 174] on input "Память переводов" at bounding box center [127, 173] width 124 height 7
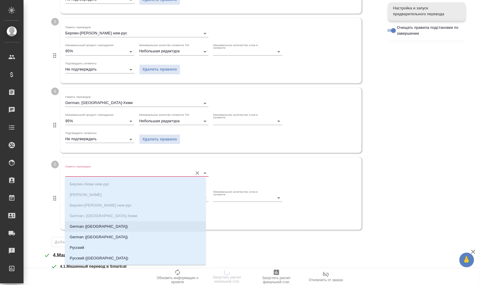
click at [110, 225] on li "German (Switzerland)" at bounding box center [135, 227] width 141 height 11
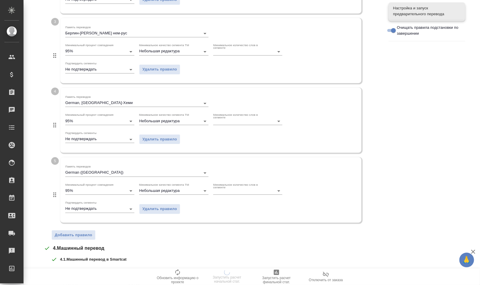
scroll to position [436, 0]
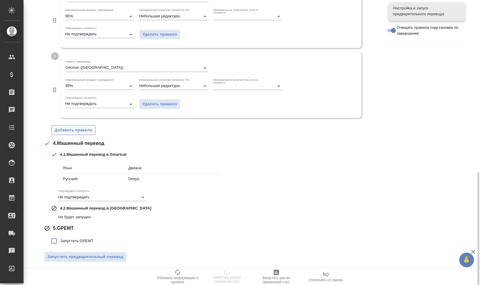
click at [82, 130] on span "Добавить правило" at bounding box center [74, 130] width 38 height 7
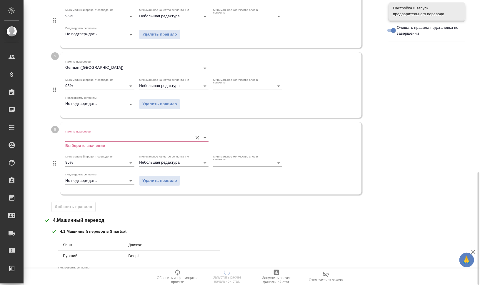
click at [93, 138] on input "Память переводов" at bounding box center [127, 137] width 124 height 7
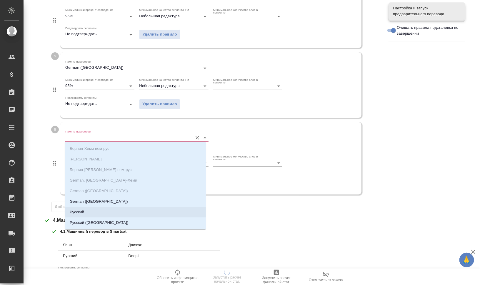
click at [116, 210] on li "Русский" at bounding box center [135, 212] width 141 height 11
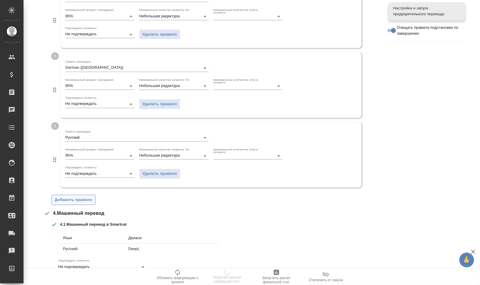
click at [78, 202] on span "Добавить правило" at bounding box center [74, 200] width 38 height 7
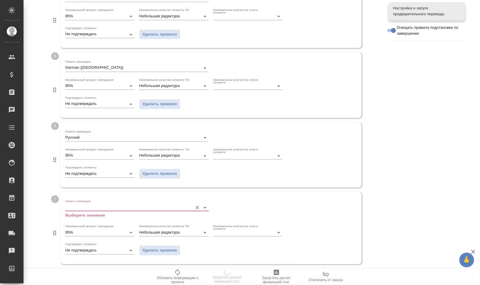
click at [96, 205] on input "Память переводов" at bounding box center [127, 207] width 124 height 7
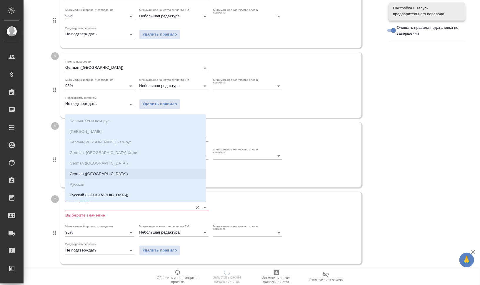
click at [102, 172] on li "German (Austria)" at bounding box center [135, 174] width 141 height 11
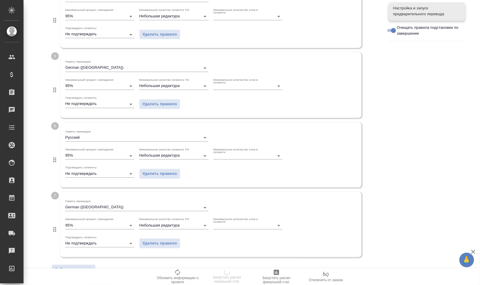
scroll to position [546, 0]
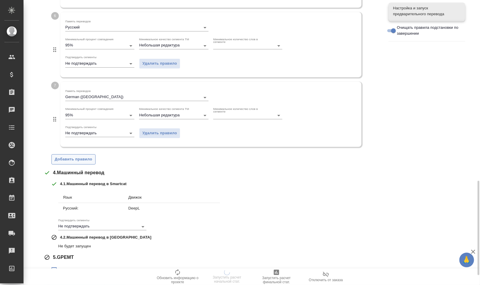
click at [83, 158] on span "Добавить правило" at bounding box center [74, 159] width 38 height 7
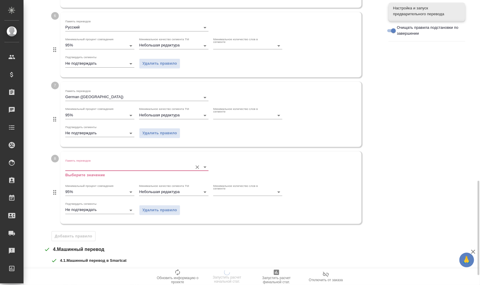
click at [96, 164] on input "Память переводов" at bounding box center [127, 167] width 124 height 7
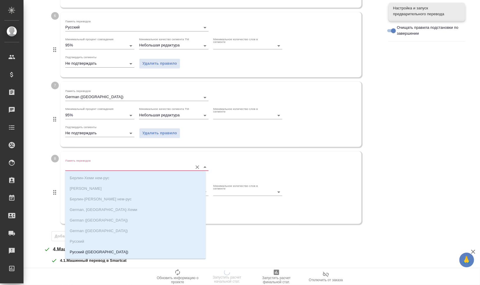
click at [119, 248] on li "Русский (Россия)" at bounding box center [135, 252] width 141 height 11
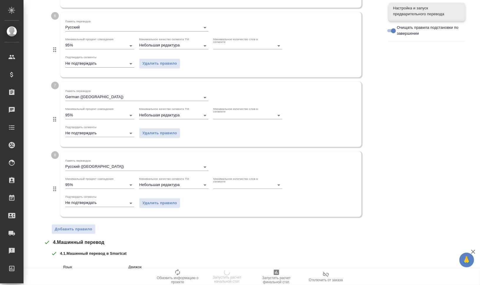
scroll to position [645, 0]
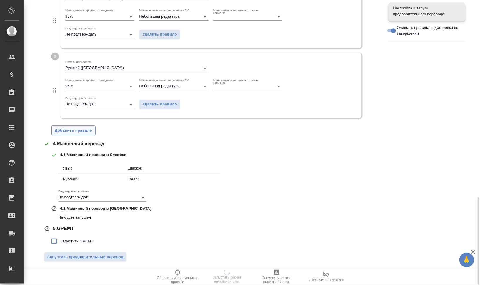
click at [72, 127] on span "Добавить правило" at bounding box center [74, 130] width 38 height 7
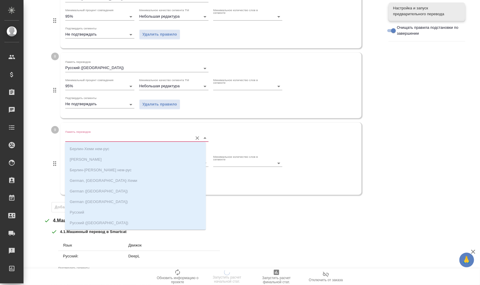
click at [84, 137] on input "Память переводов" at bounding box center [127, 138] width 124 height 7
click at [115, 215] on ul "Берлин-Хеми нем-рус Немецкий Берлин-Хеми ПЕМТ нем-рус German, Берлин-Хеми Germa…" at bounding box center [135, 191] width 141 height 85
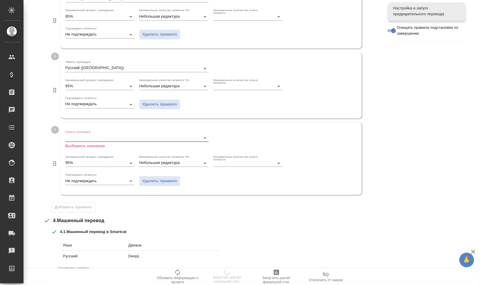
click at [267, 229] on div "4 . 1 . Машинный перевод в Smartcat" at bounding box center [215, 232] width 329 height 6
click at [162, 180] on span "Удалить правило" at bounding box center [159, 181] width 35 height 7
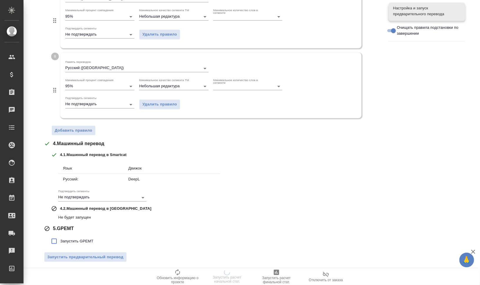
click at [74, 240] on span "Запустить GPEMT" at bounding box center [76, 242] width 33 height 6
click at [60, 240] on input "Запустить GPEMT" at bounding box center [54, 241] width 12 height 12
checkbox input "true"
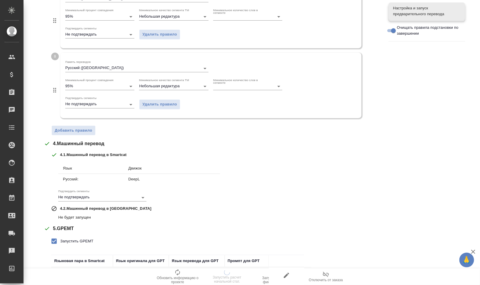
scroll to position [686, 0]
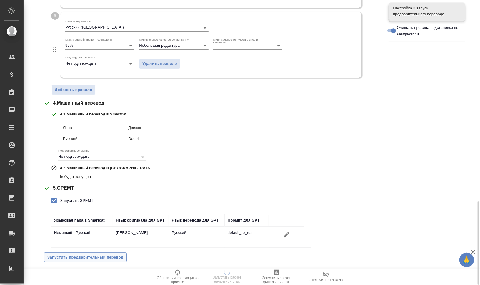
click at [111, 257] on span "Запустить предварительный перевод" at bounding box center [85, 258] width 76 height 7
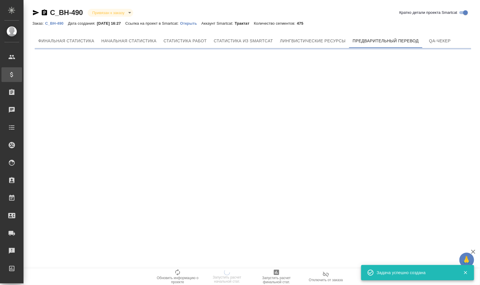
scroll to position [0, 0]
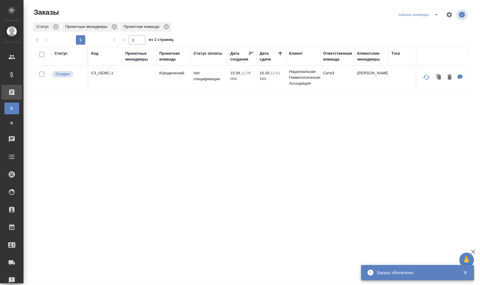
click at [96, 53] on div "Код" at bounding box center [94, 54] width 7 height 6
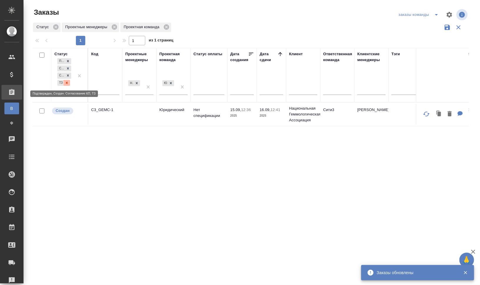
click at [66, 82] on icon at bounding box center [67, 83] width 2 height 2
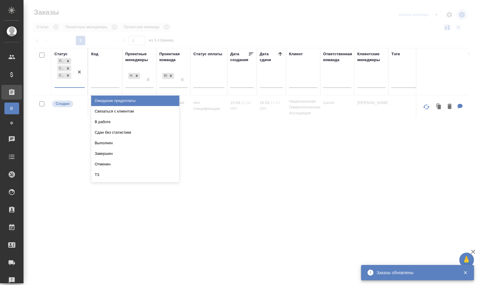
click at [67, 84] on div "Подтвержден Создан Согласование КП" at bounding box center [64, 72] width 20 height 30
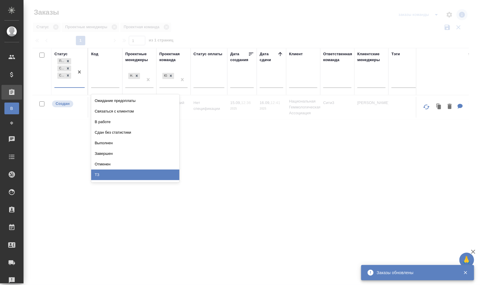
click at [125, 172] on div "ТЗ" at bounding box center [135, 175] width 88 height 11
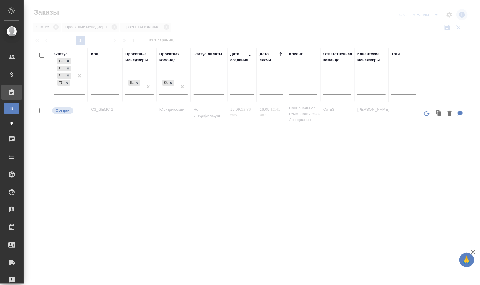
click at [96, 53] on div "Код" at bounding box center [94, 54] width 7 height 6
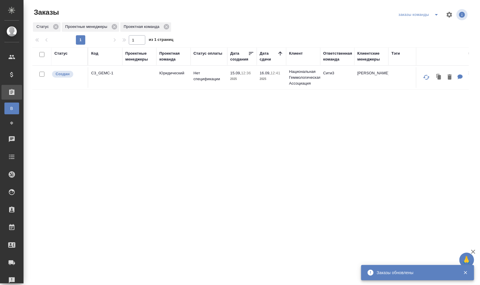
click at [94, 55] on div "Код" at bounding box center [94, 54] width 7 height 6
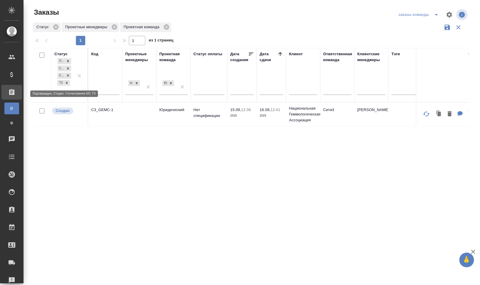
click at [65, 82] on icon at bounding box center [67, 83] width 4 height 4
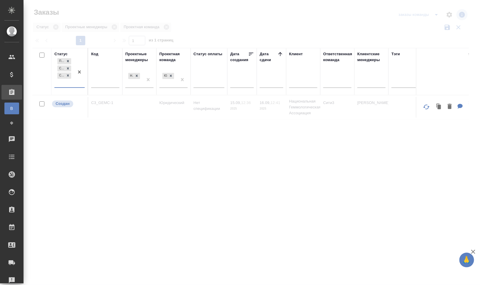
click at [67, 84] on div "Подтвержден Создан Согласование КП" at bounding box center [64, 72] width 20 height 30
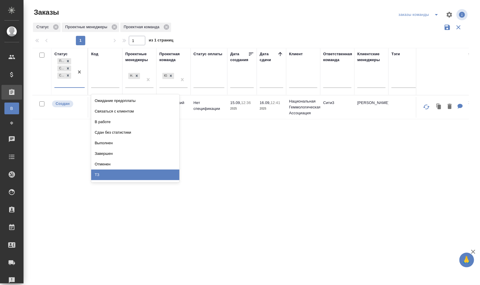
click at [129, 177] on div "ТЗ" at bounding box center [135, 175] width 88 height 11
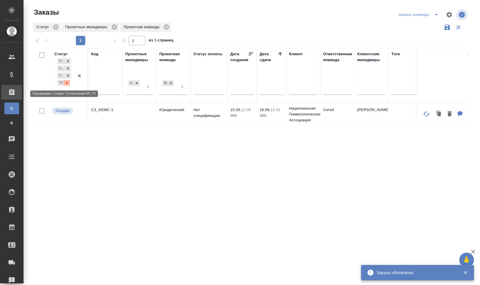
click at [68, 83] on icon at bounding box center [67, 83] width 4 height 4
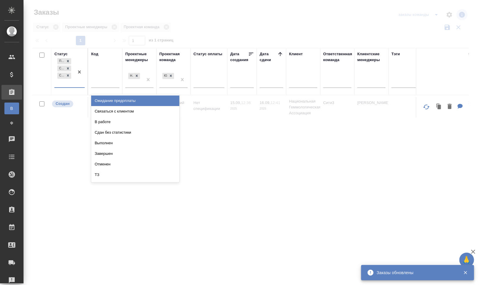
click at [68, 86] on div "Подтвержден Создан Согласование КП" at bounding box center [64, 72] width 20 height 30
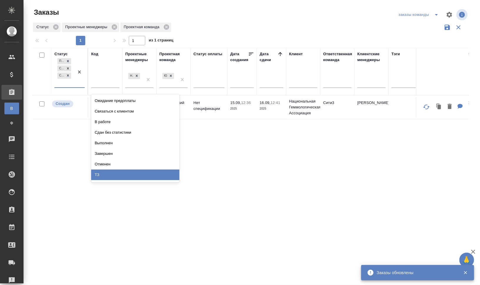
click at [122, 173] on div "ТЗ" at bounding box center [135, 175] width 88 height 11
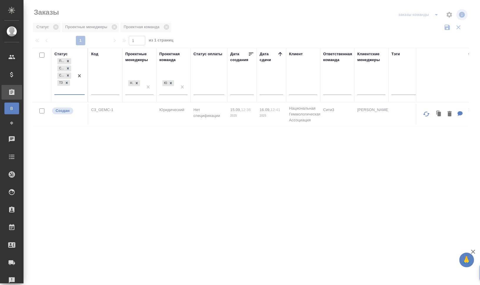
click at [135, 59] on div "Проектные менеджеры" at bounding box center [139, 57] width 28 height 12
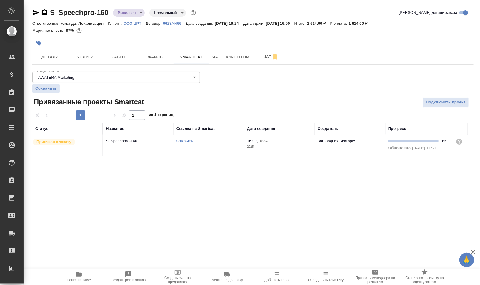
click at [192, 142] on link "Открыть" at bounding box center [185, 141] width 17 height 4
click at [184, 141] on link "Открыть" at bounding box center [185, 141] width 17 height 4
click at [195, 147] on td "Открыть" at bounding box center [209, 145] width 71 height 21
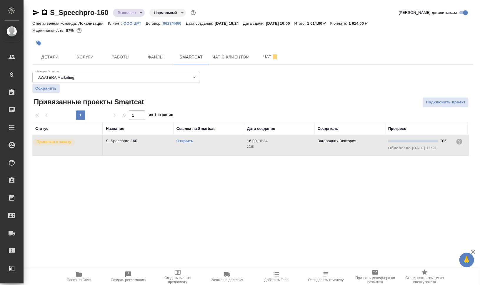
click at [195, 147] on td "Открыть" at bounding box center [209, 145] width 71 height 21
click at [107, 55] on span "Работы" at bounding box center [121, 57] width 28 height 7
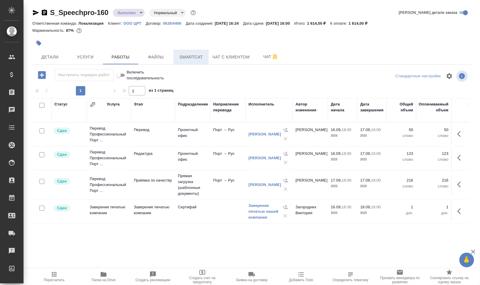
click at [187, 55] on span "Smartcat" at bounding box center [191, 57] width 28 height 7
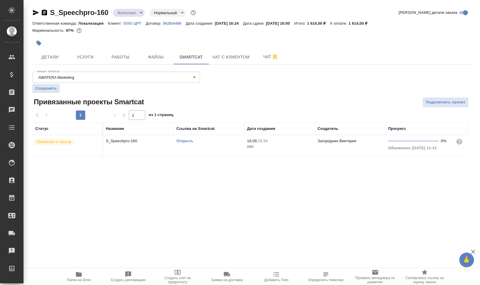
click at [44, 13] on icon "button" at bounding box center [44, 12] width 5 height 6
click at [45, 12] on icon "button" at bounding box center [44, 12] width 5 height 6
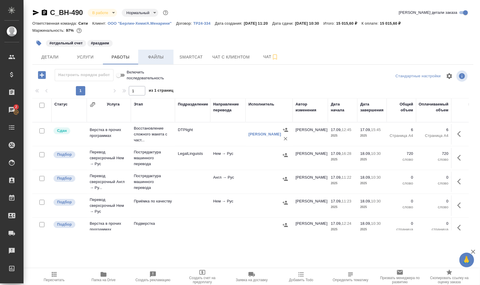
click at [152, 57] on span "Файлы" at bounding box center [156, 57] width 28 height 7
click at [129, 57] on span "Работы" at bounding box center [121, 57] width 28 height 7
click at [119, 59] on span "Работы" at bounding box center [121, 57] width 28 height 7
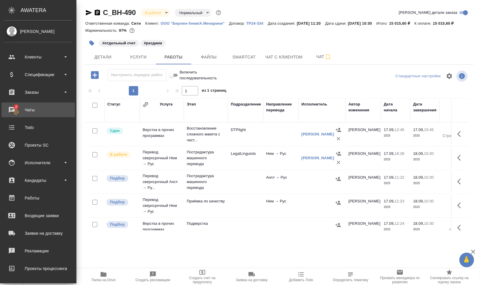
drag, startPoint x: 13, startPoint y: 110, endPoint x: 22, endPoint y: 115, distance: 10.3
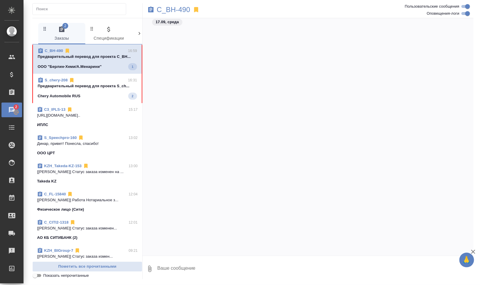
scroll to position [1444, 0]
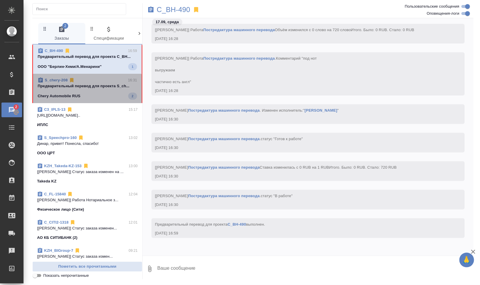
click at [87, 88] on p "Предварительный перевод для проекта S_ch..." at bounding box center [87, 86] width 99 height 6
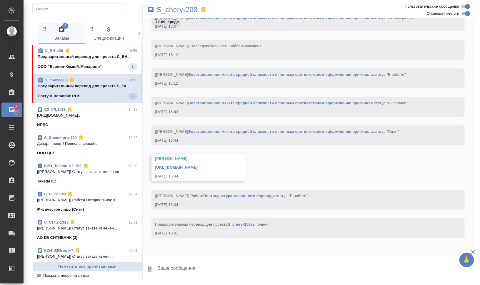
scroll to position [1228, 0]
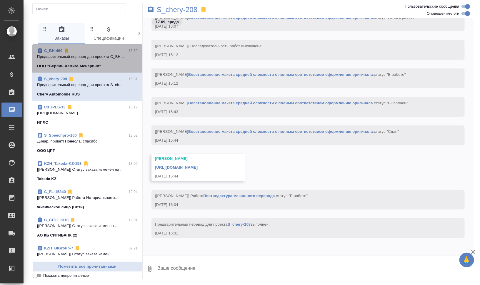
click at [90, 62] on span "C_BH-490 16:59 Предварительный перевод для проекта C_BH... ООО "Берлин-Хеми/А.М…" at bounding box center [87, 58] width 101 height 21
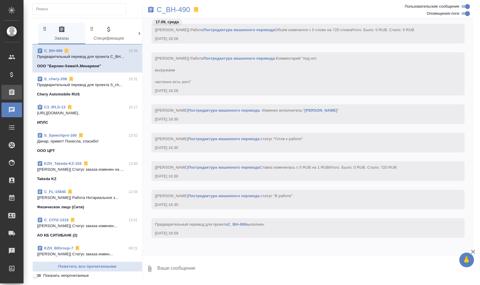
scroll to position [1481, 0]
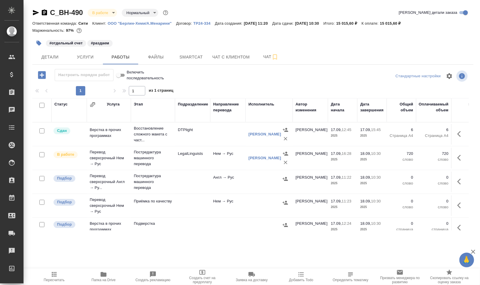
scroll to position [37, 0]
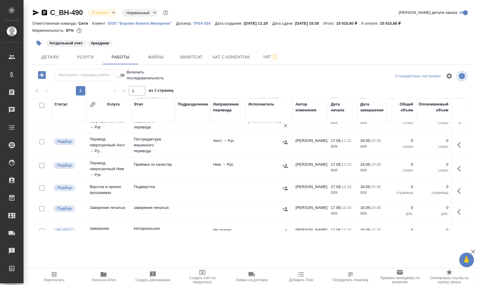
click at [43, 167] on input "checkbox" at bounding box center [41, 165] width 5 height 5
checkbox input "true"
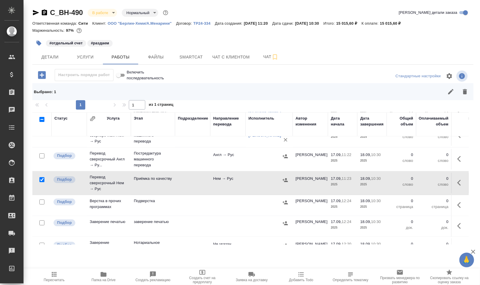
click at [43, 201] on input "checkbox" at bounding box center [41, 202] width 5 height 5
checkbox input "true"
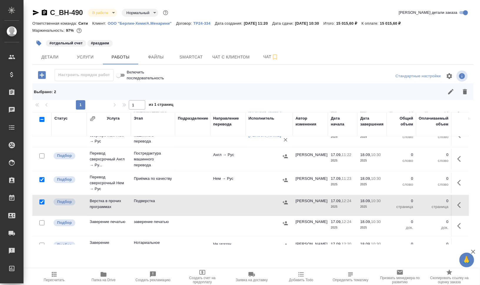
click at [41, 155] on input "checkbox" at bounding box center [41, 156] width 5 height 5
checkbox input "true"
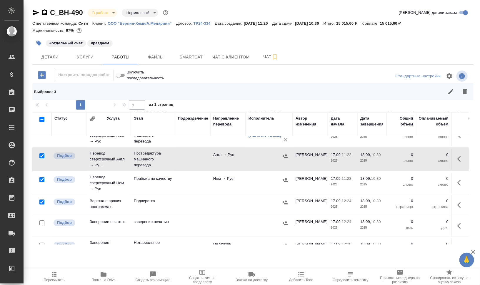
scroll to position [0, 0]
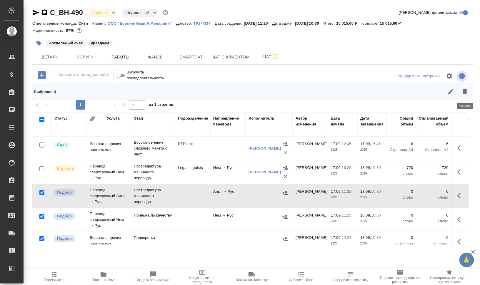
click at [469, 89] on button "button" at bounding box center [465, 92] width 14 height 14
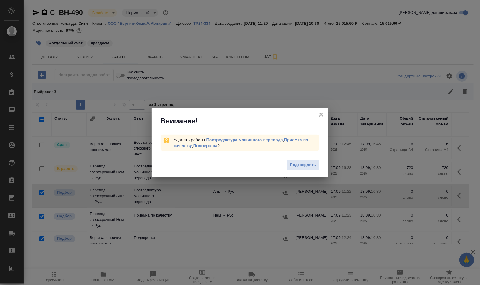
drag, startPoint x: 305, startPoint y: 164, endPoint x: 320, endPoint y: 165, distance: 14.4
click at [305, 164] on span "Подтвердить" at bounding box center [303, 165] width 26 height 7
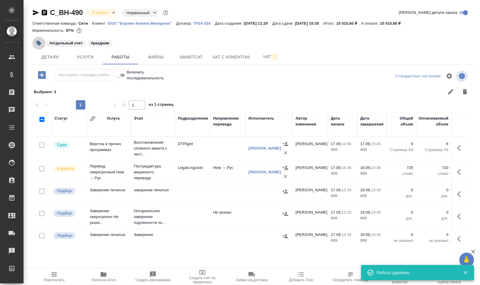
click at [37, 43] on icon "button" at bounding box center [38, 43] width 5 height 5
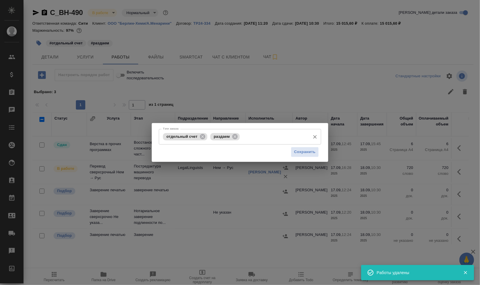
click at [233, 135] on icon at bounding box center [234, 136] width 5 height 5
click at [239, 137] on input "Тэги заказа" at bounding box center [258, 137] width 99 height 10
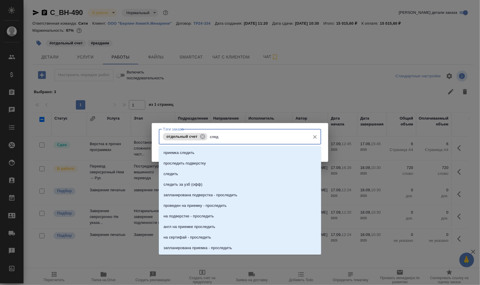
type input "следи"
click at [208, 175] on li "следить" at bounding box center [240, 174] width 162 height 11
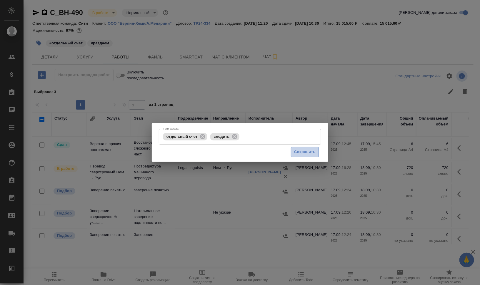
click at [305, 155] on span "Сохранить" at bounding box center [304, 152] width 21 height 7
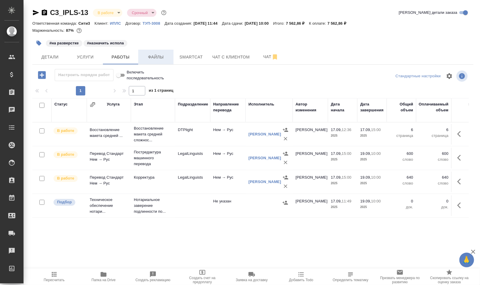
click at [160, 56] on span "Файлы" at bounding box center [156, 57] width 28 height 7
click at [125, 57] on span "Работы" at bounding box center [121, 57] width 28 height 7
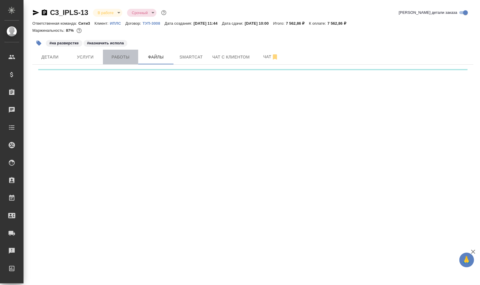
click at [125, 57] on span "Работы" at bounding box center [121, 57] width 28 height 7
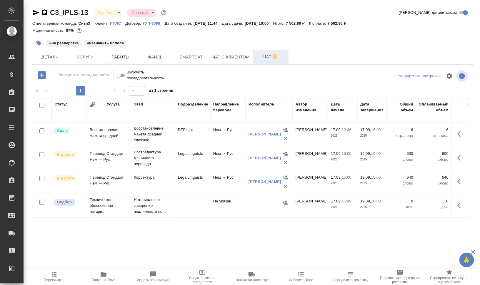
click at [258, 54] on button "Чат" at bounding box center [270, 57] width 35 height 15
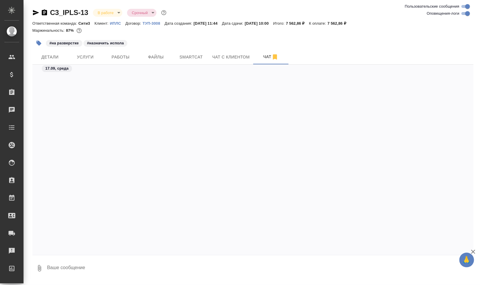
scroll to position [1498, 0]
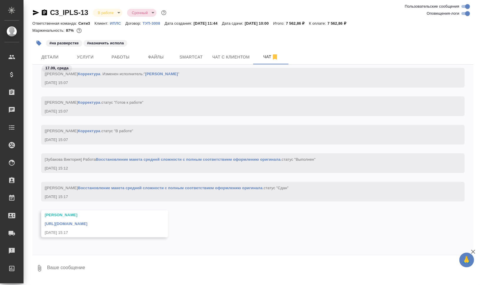
click at [87, 224] on link "[URL][DOMAIN_NAME]" at bounding box center [66, 224] width 43 height 4
click at [184, 54] on span "Smartcat" at bounding box center [191, 57] width 28 height 7
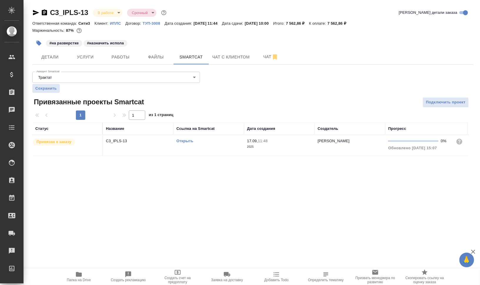
click at [186, 140] on link "Открыть" at bounding box center [185, 141] width 17 height 4
click at [194, 151] on td "Открыть" at bounding box center [209, 145] width 71 height 21
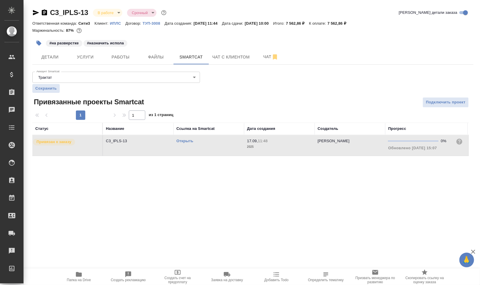
click at [194, 151] on td "Открыть" at bounding box center [209, 145] width 71 height 21
click at [37, 43] on icon "button" at bounding box center [38, 43] width 5 height 5
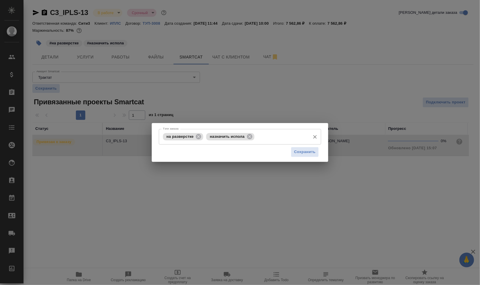
click at [199, 136] on icon at bounding box center [198, 137] width 6 height 6
click at [207, 135] on icon at bounding box center [206, 136] width 5 height 5
click at [221, 137] on input "Тэги заказа" at bounding box center [235, 137] width 146 height 10
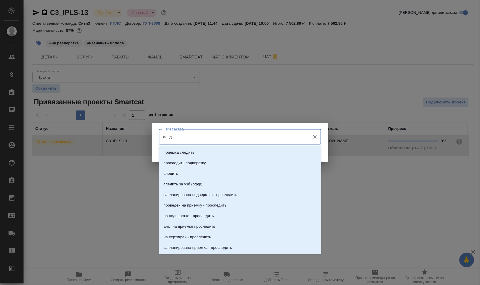
type input "следи"
click at [247, 173] on li "следить" at bounding box center [240, 174] width 162 height 11
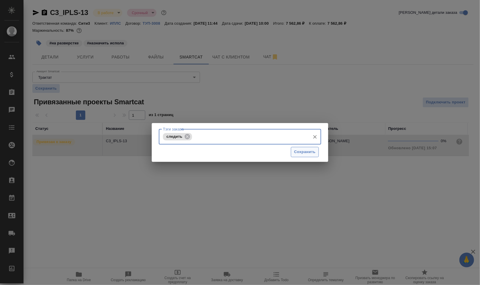
click at [303, 153] on span "Сохранить" at bounding box center [304, 152] width 21 height 7
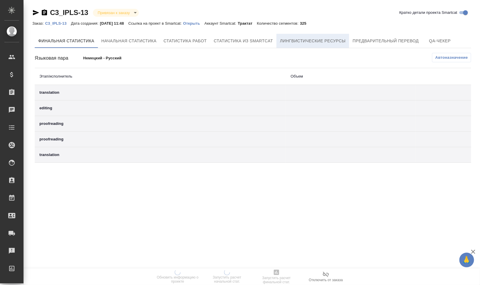
click at [320, 42] on span "Лингвистические ресурсы" at bounding box center [313, 40] width 66 height 7
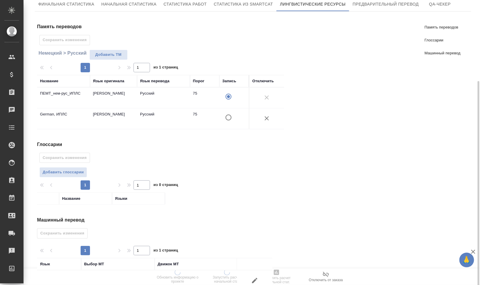
scroll to position [65, 0]
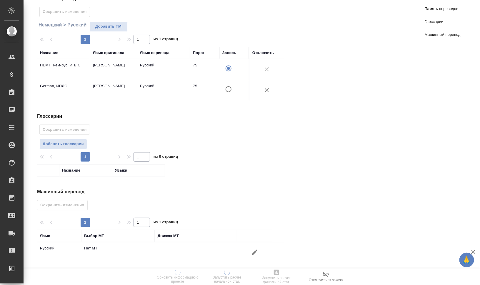
click at [256, 250] on icon "button" at bounding box center [254, 252] width 5 height 5
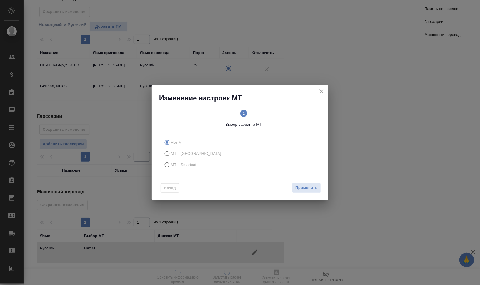
click at [193, 164] on span "МТ в Smartcat" at bounding box center [184, 165] width 26 height 6
click at [171, 164] on input "МТ в Smartcat" at bounding box center [166, 165] width 9 height 11
radio input "true"
click at [283, 113] on text "2" at bounding box center [283, 113] width 2 height 4
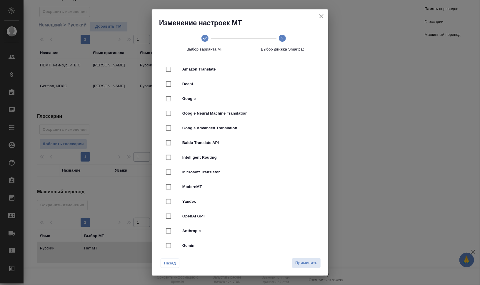
scroll to position [0, 0]
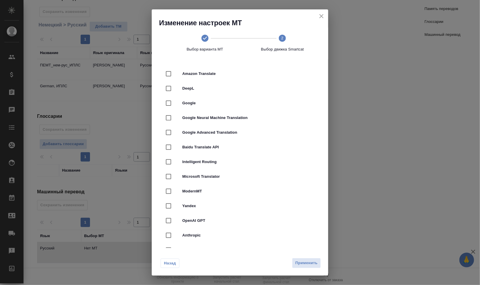
click at [215, 91] on span "DeepL" at bounding box center [248, 89] width 132 height 6
checkbox input "true"
click at [309, 261] on span "Применить" at bounding box center [306, 263] width 22 height 7
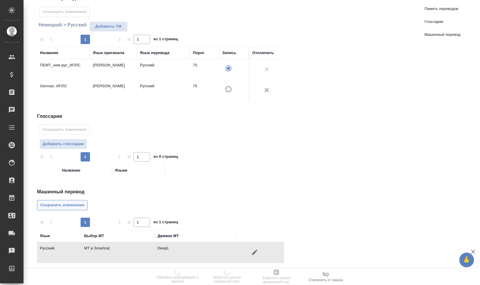
click at [68, 200] on button "Сохранить изменения" at bounding box center [62, 205] width 51 height 10
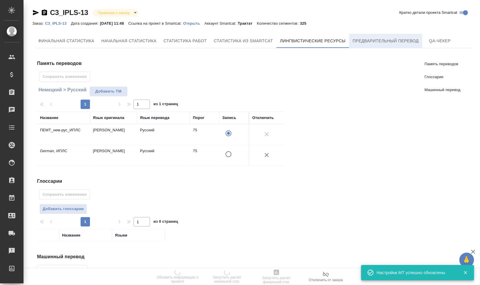
click at [391, 46] on button "Предварительный перевод" at bounding box center [385, 41] width 73 height 14
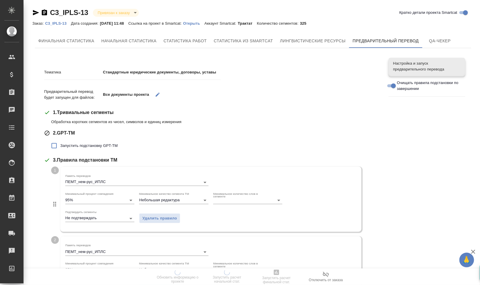
click at [109, 141] on label "Запустить подстановку GPT-TM" at bounding box center [83, 146] width 70 height 12
click at [60, 141] on input "Запустить подстановку GPT-TM" at bounding box center [54, 146] width 12 height 12
checkbox input "true"
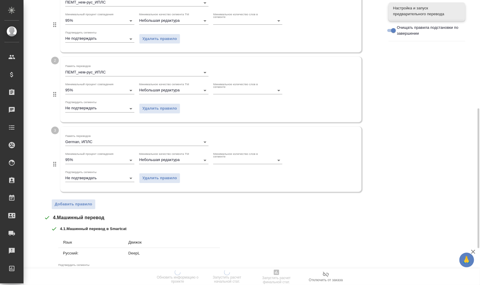
scroll to position [295, 0]
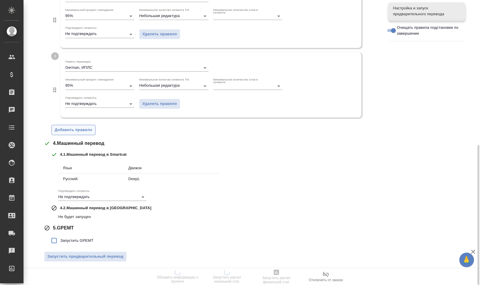
click at [85, 130] on span "Добавить правило" at bounding box center [74, 130] width 38 height 7
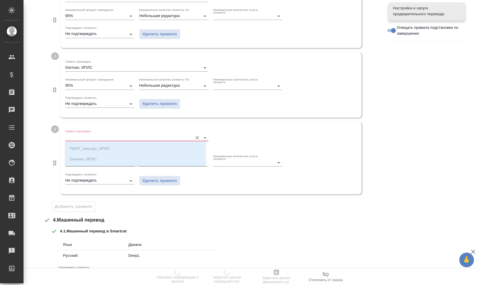
click at [96, 135] on input "Память переводов" at bounding box center [127, 137] width 124 height 7
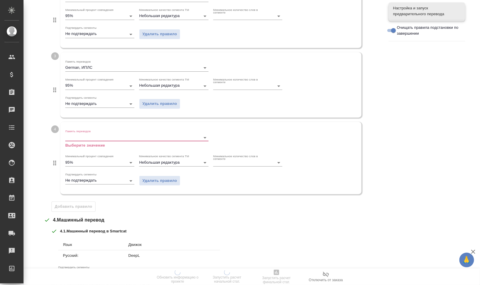
click at [271, 208] on div "1 Память переводов ПЕМТ_нем-рус_ИПЛС Минимальный процент совпадения 95% Минимал…" at bounding box center [215, 63] width 329 height 300
click at [157, 181] on span "Удалить правило" at bounding box center [159, 181] width 35 height 7
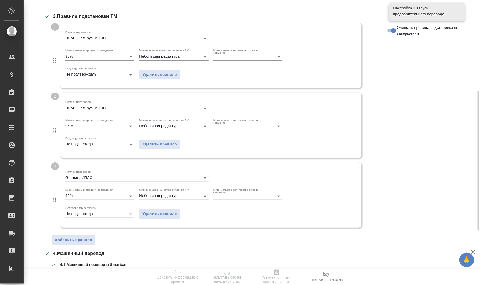
scroll to position [148, 0]
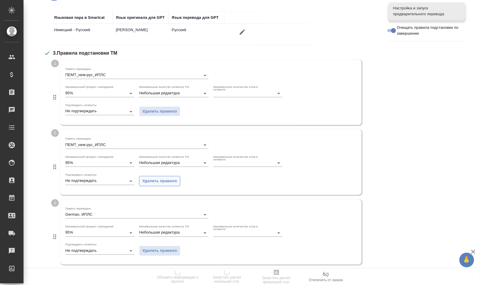
click at [165, 182] on span "Удалить правило" at bounding box center [159, 181] width 35 height 7
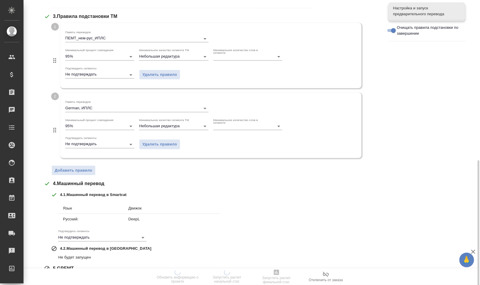
scroll to position [225, 0]
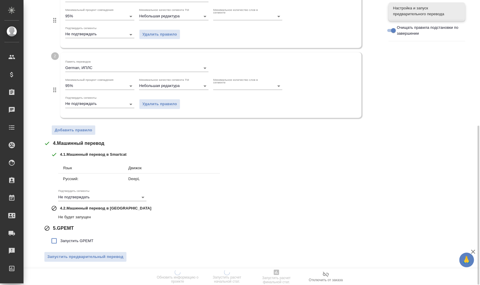
click at [89, 238] on span "Запустить GPEMT" at bounding box center [76, 241] width 33 height 6
click at [60, 238] on input "Запустить GPEMT" at bounding box center [54, 241] width 12 height 12
checkbox input "true"
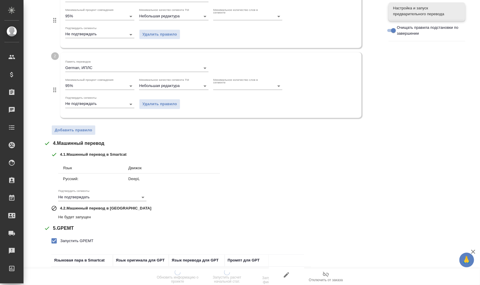
scroll to position [266, 0]
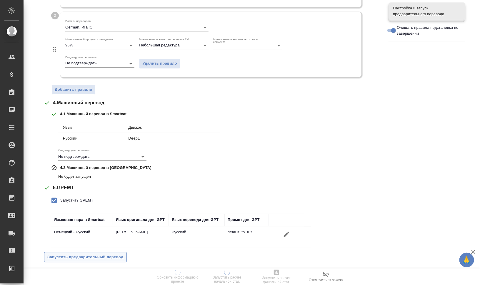
click at [107, 256] on span "Запустить предварительный перевод" at bounding box center [85, 257] width 76 height 7
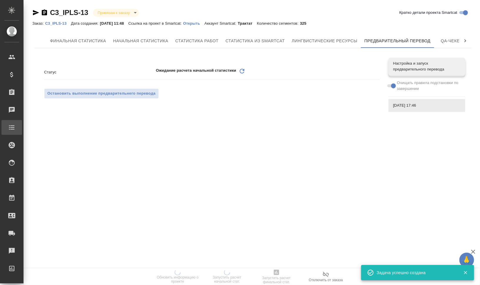
scroll to position [0, 0]
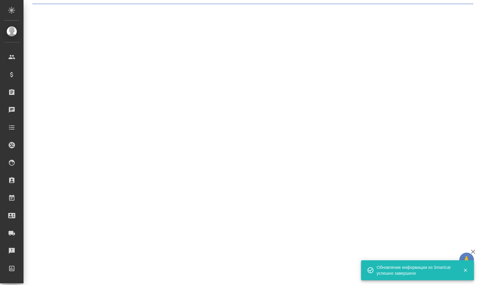
click at [243, 70] on div ".cls-1 fill:#fff; AWATERA Валеев Динар Клиенты Спецификации Заказы 0 Чаты Todo …" at bounding box center [240, 142] width 480 height 285
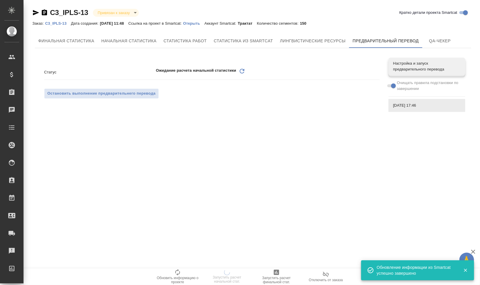
click at [243, 72] on icon "Обновить" at bounding box center [242, 71] width 7 height 7
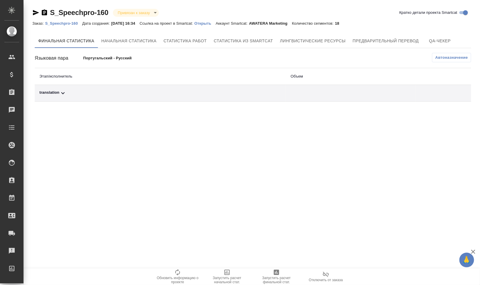
click at [209, 24] on p "Открыть" at bounding box center [205, 23] width 21 height 4
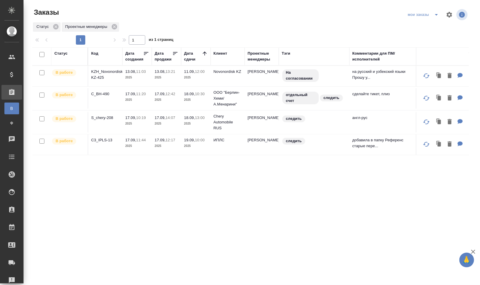
click at [436, 14] on icon "split button" at bounding box center [436, 14] width 3 height 1
click at [431, 35] on li "для раздачи" at bounding box center [424, 35] width 41 height 9
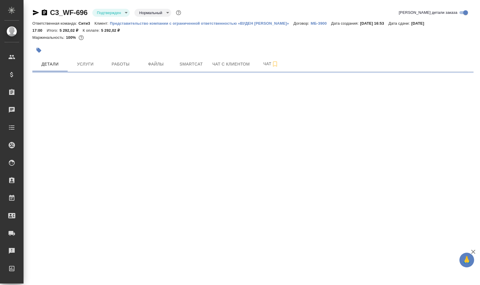
select select "RU"
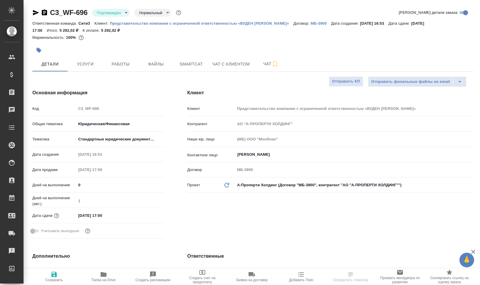
type textarea "x"
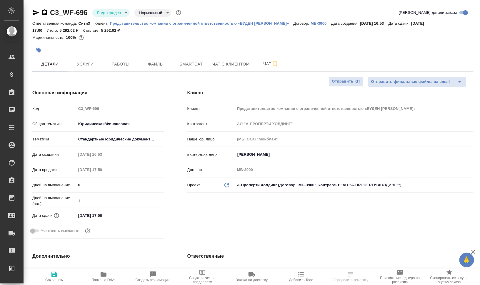
type textarea "x"
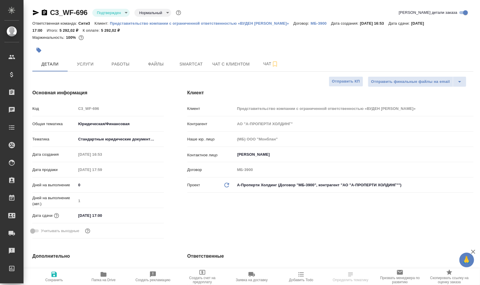
type textarea "x"
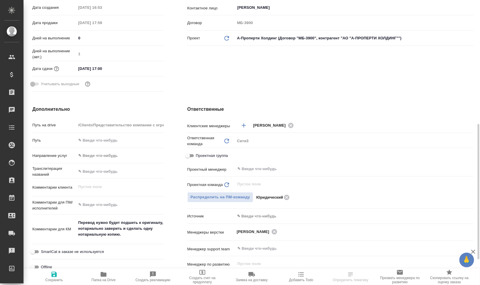
scroll to position [184, 0]
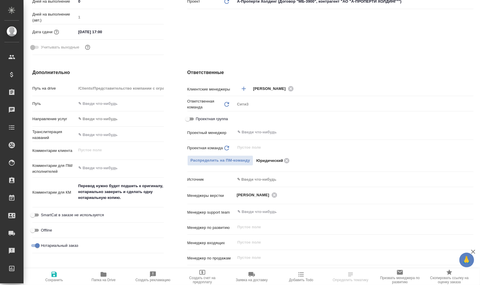
click at [113, 274] on span "Папка на Drive" at bounding box center [103, 276] width 42 height 11
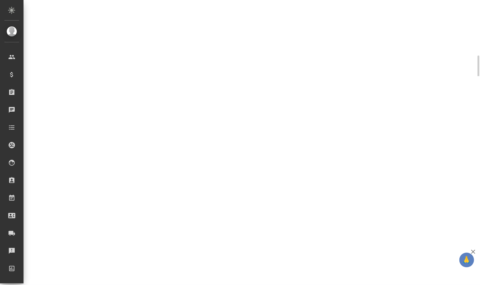
scroll to position [167, 0]
select select "RU"
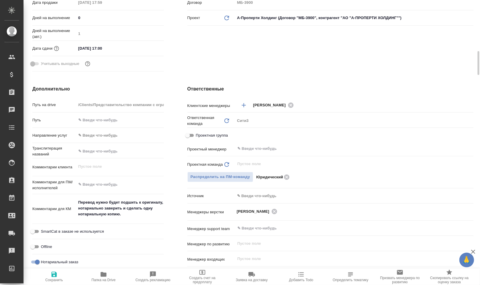
type textarea "x"
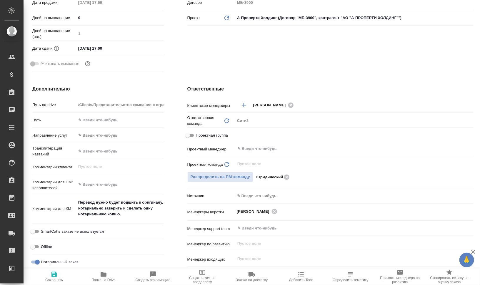
type textarea "x"
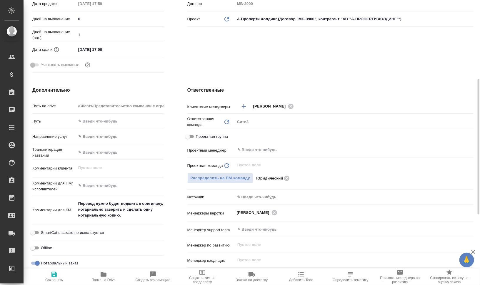
type textarea "x"
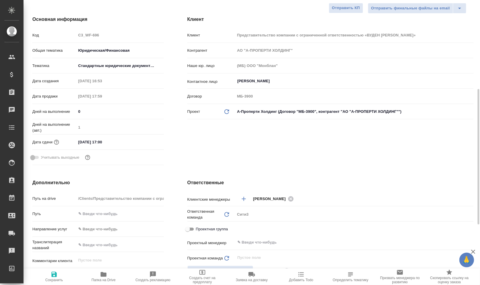
scroll to position [110, 0]
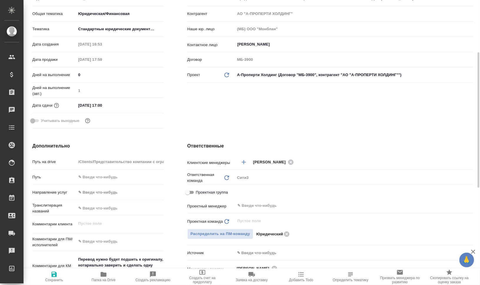
click at [102, 282] on span "Папка на Drive" at bounding box center [104, 280] width 24 height 4
type textarea "x"
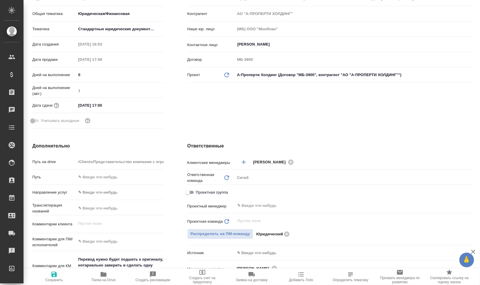
type textarea "x"
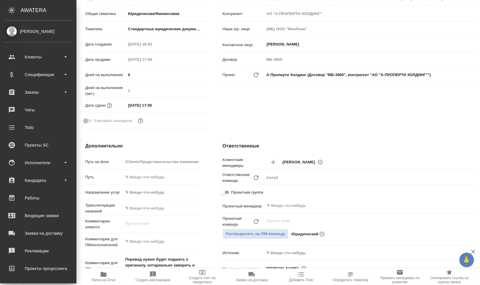
type textarea "x"
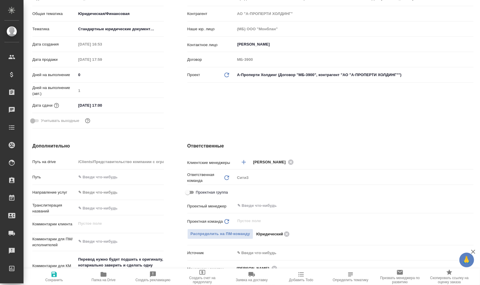
scroll to position [184, 0]
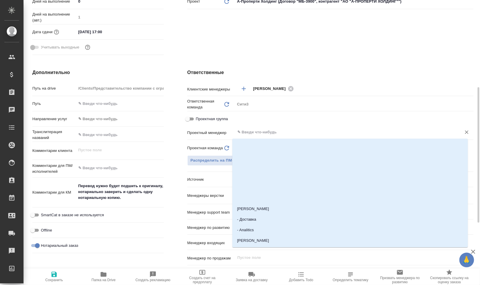
click at [283, 129] on input "text" at bounding box center [344, 132] width 215 height 7
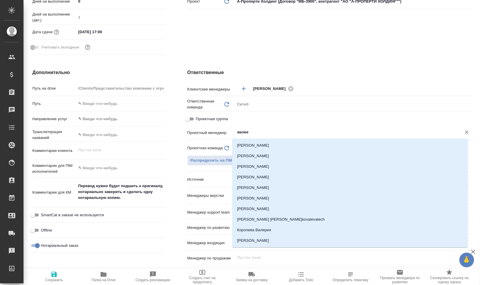
type input "валеев"
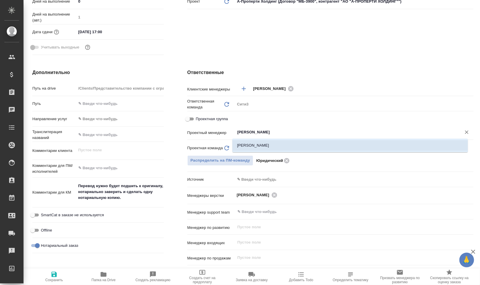
click at [298, 144] on li "[PERSON_NAME]" at bounding box center [350, 145] width 236 height 11
type textarea "x"
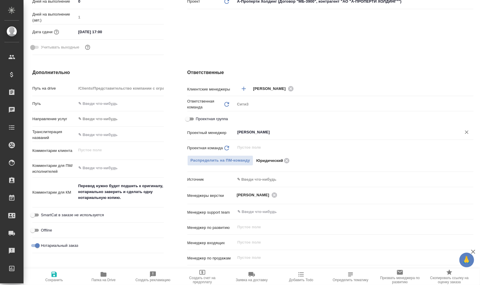
type input "[PERSON_NAME]"
click at [53, 284] on button "Сохранить" at bounding box center [53, 277] width 49 height 16
type textarea "x"
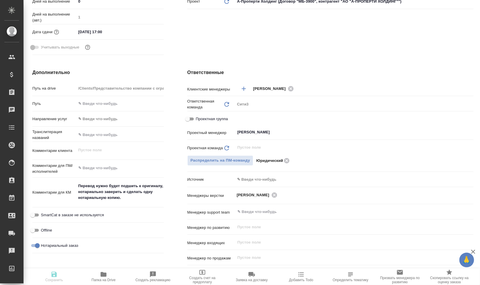
type textarea "x"
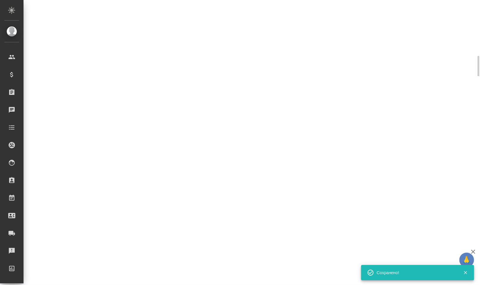
select select "RU"
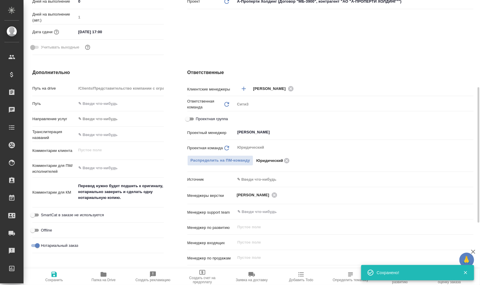
type textarea "x"
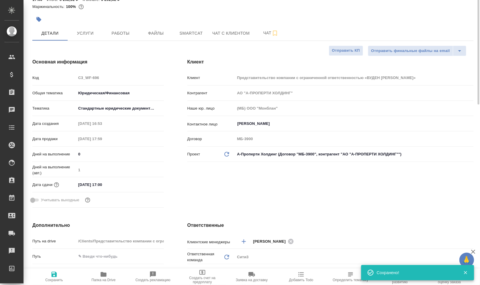
scroll to position [0, 0]
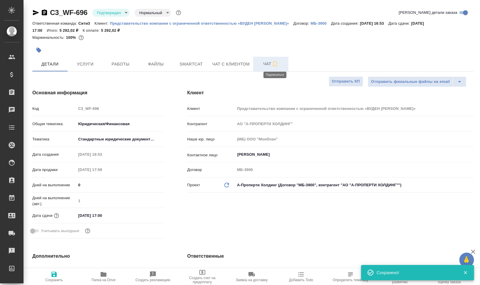
click at [273, 64] on icon "button" at bounding box center [275, 64] width 4 height 5
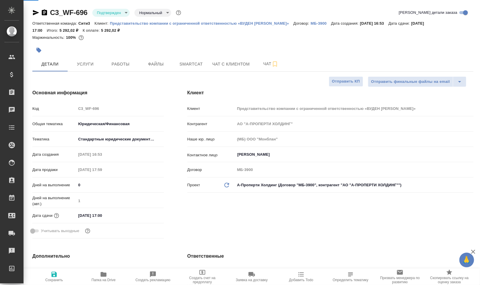
type textarea "x"
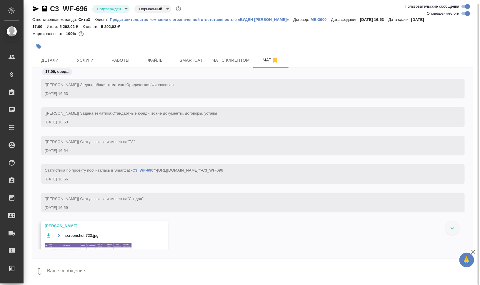
scroll to position [74, 0]
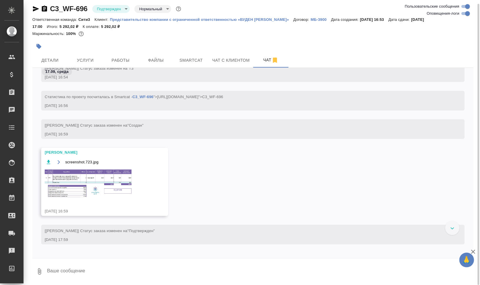
click at [93, 186] on img at bounding box center [89, 183] width 88 height 29
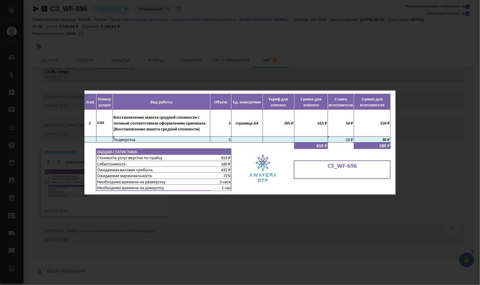
click at [440, 182] on div "screenshot.723.jpg 1 of 1" at bounding box center [240, 142] width 480 height 285
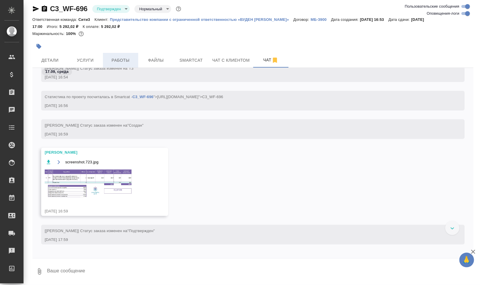
click at [124, 59] on span "Работы" at bounding box center [121, 60] width 28 height 7
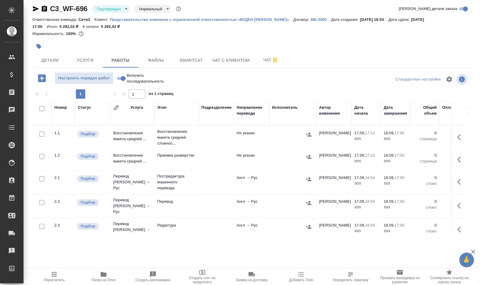
click at [41, 106] on input "checkbox" at bounding box center [41, 108] width 5 height 5
checkbox input "true"
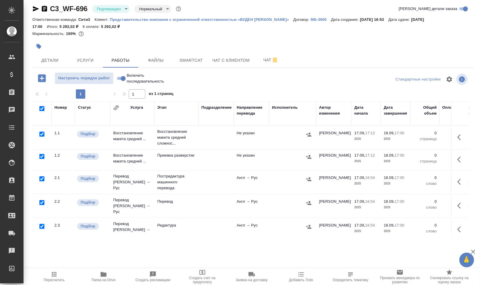
checkbox input "true"
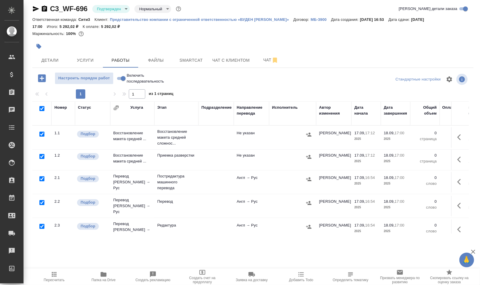
checkbox input "true"
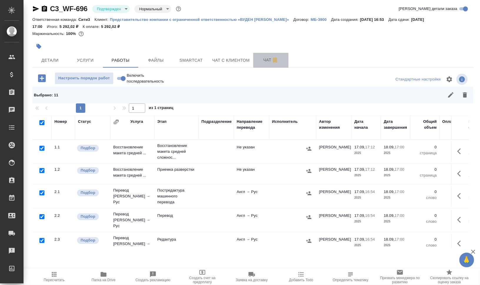
click at [264, 61] on span "Чат" at bounding box center [271, 60] width 28 height 7
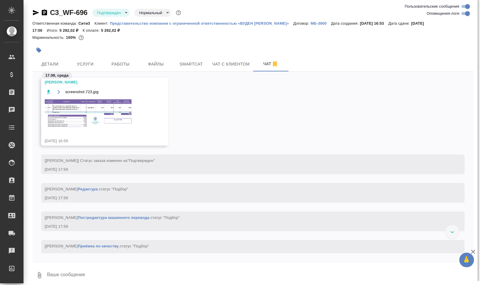
scroll to position [134, 0]
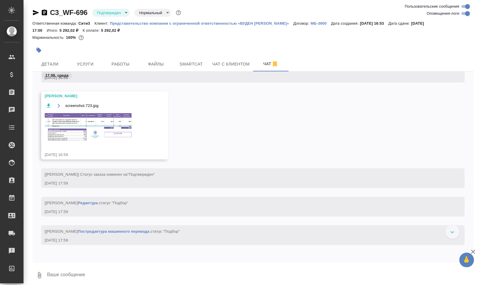
click at [104, 126] on img at bounding box center [89, 126] width 88 height 29
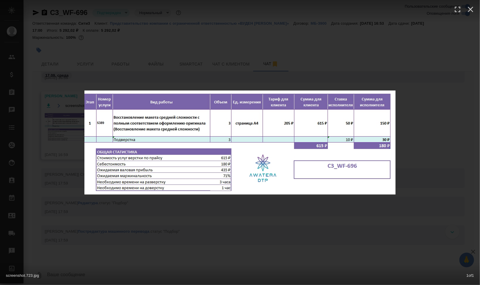
click at [413, 221] on div "screenshot.723.jpg 1 of 1" at bounding box center [240, 142] width 480 height 285
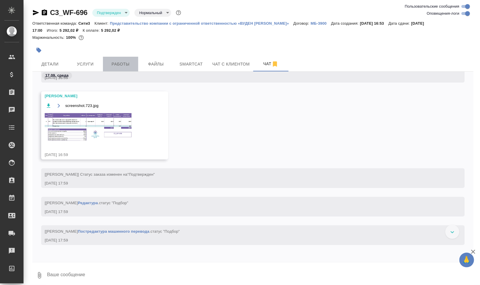
click at [125, 62] on span "Работы" at bounding box center [121, 64] width 28 height 7
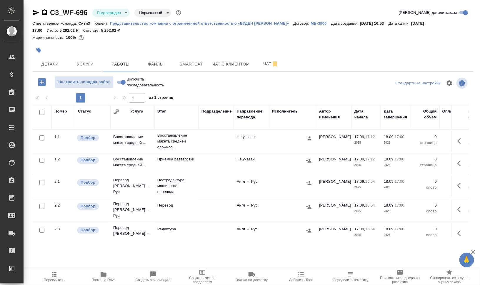
click at [40, 113] on input "checkbox" at bounding box center [41, 112] width 5 height 5
checkbox input "true"
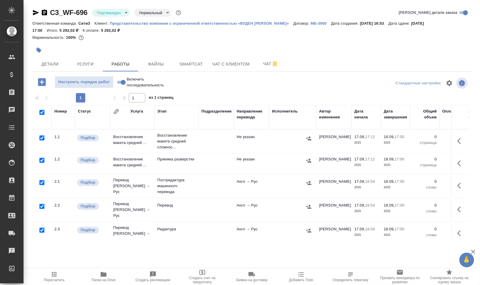
checkbox input "true"
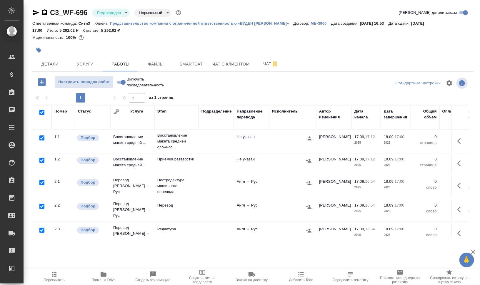
checkbox input "true"
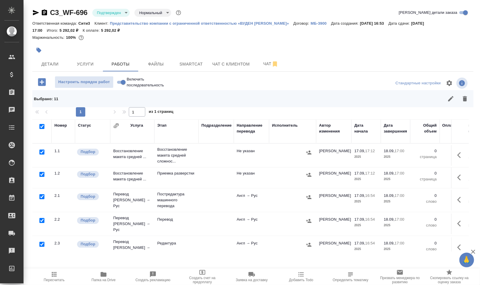
click at [42, 153] on input "checkbox" at bounding box center [41, 152] width 5 height 5
checkbox input "false"
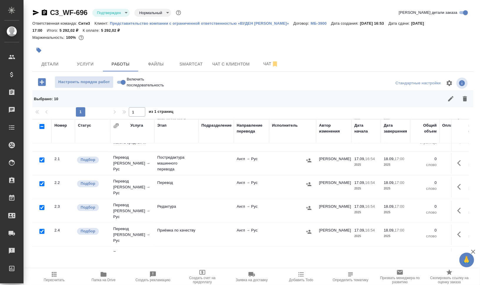
scroll to position [74, 0]
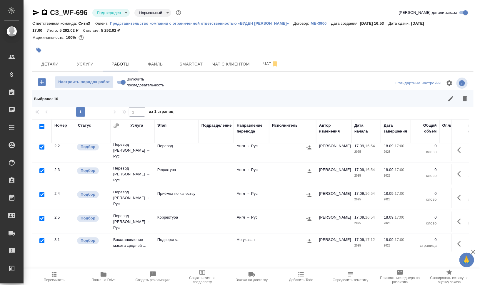
click at [44, 216] on input "checkbox" at bounding box center [41, 218] width 5 height 5
checkbox input "false"
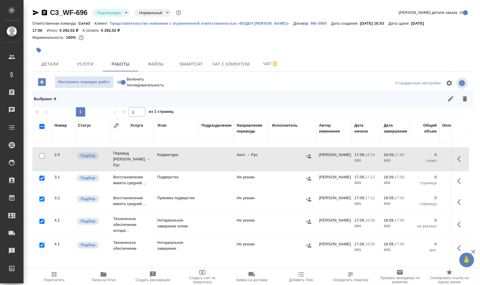
scroll to position [137, 0]
drag, startPoint x: 44, startPoint y: 208, endPoint x: 44, endPoint y: 218, distance: 9.4
click at [43, 218] on input "checkbox" at bounding box center [41, 220] width 5 height 5
checkbox input "false"
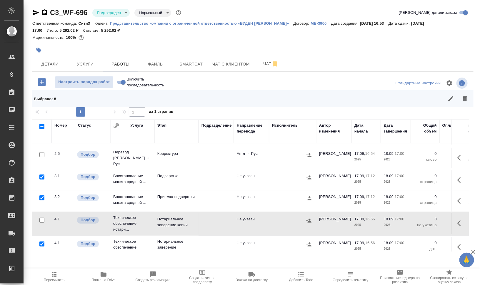
drag, startPoint x: 42, startPoint y: 235, endPoint x: 44, endPoint y: 232, distance: 3.4
click at [42, 240] on div at bounding box center [41, 244] width 13 height 8
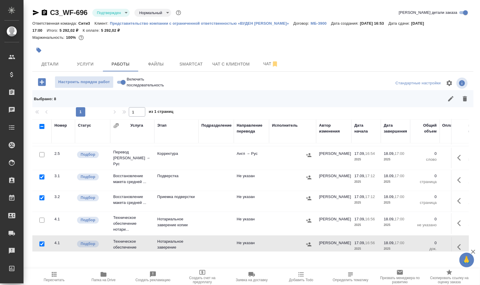
click at [44, 242] on input "checkbox" at bounding box center [41, 244] width 5 height 5
checkbox input "false"
click at [462, 100] on icon "button" at bounding box center [465, 98] width 7 height 7
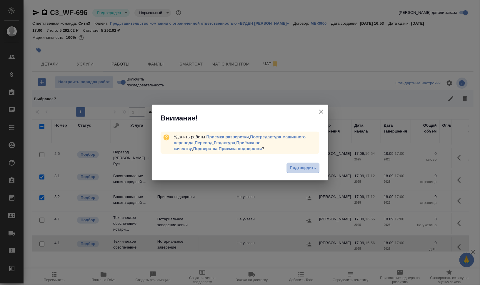
click at [309, 164] on button "Подтвердить" at bounding box center [303, 168] width 33 height 10
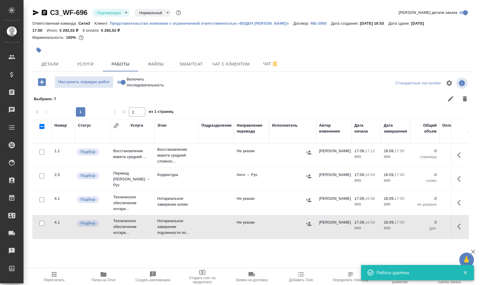
scroll to position [0, 0]
click at [460, 158] on icon "button" at bounding box center [461, 155] width 7 height 7
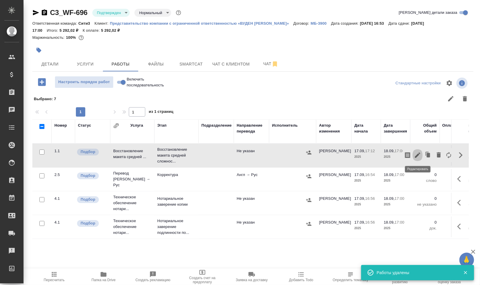
click at [418, 157] on icon "button" at bounding box center [417, 155] width 7 height 7
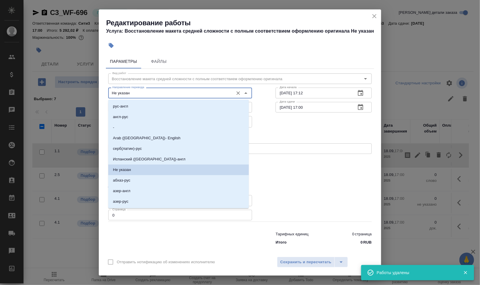
click at [124, 91] on input "Не указан" at bounding box center [170, 92] width 121 height 7
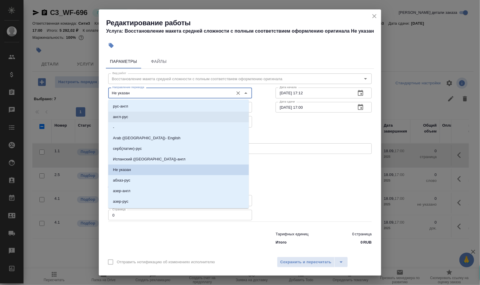
click at [135, 114] on li "англ-рус" at bounding box center [178, 117] width 141 height 11
type input "англ-рус"
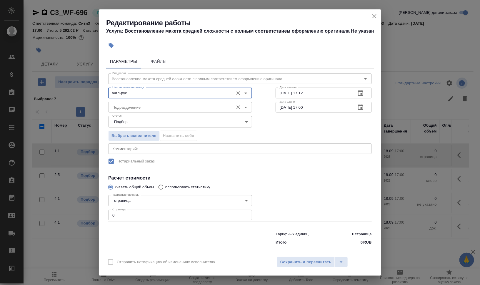
click at [137, 107] on input "Подразделение" at bounding box center [170, 107] width 121 height 7
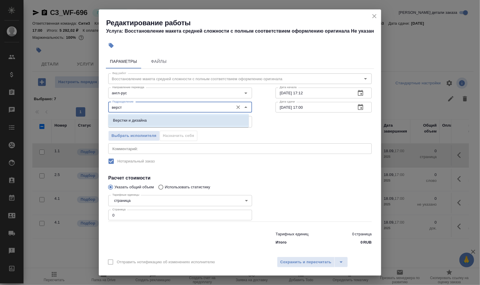
click at [156, 119] on li "Верстки и дизайна" at bounding box center [178, 120] width 141 height 11
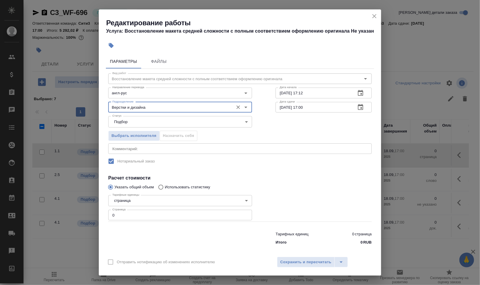
type input "Верстки и дизайна"
click at [167, 152] on div "x Комментарий:" at bounding box center [240, 149] width 264 height 11
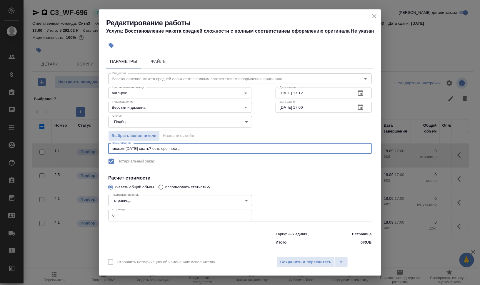
type textarea "можем сегодня сдать? есть срочность"
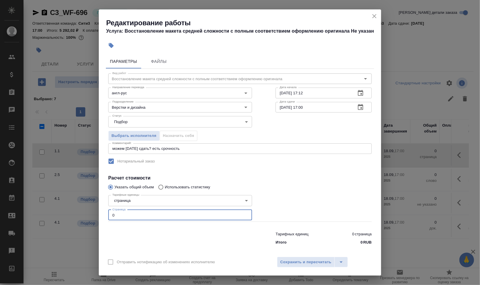
drag, startPoint x: 130, startPoint y: 215, endPoint x: 103, endPoint y: 214, distance: 27.1
click at [103, 214] on div "Параметры Файлы Вид работ Восстановление макета средней сложности с полным соот…" at bounding box center [240, 152] width 283 height 201
type input "3"
drag, startPoint x: 305, startPoint y: 91, endPoint x: 325, endPoint y: 94, distance: 19.3
click at [312, 92] on input "17.09.2025 17:12" at bounding box center [314, 93] width 76 height 11
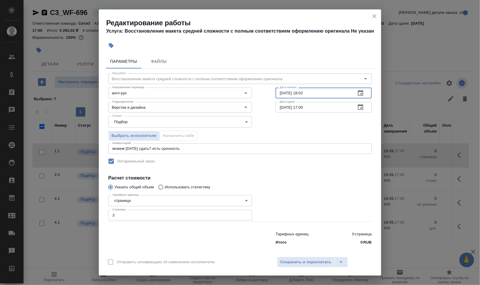
type input "17.09.2025 18:02"
click at [281, 106] on input "18.09.2025 17:00" at bounding box center [314, 107] width 76 height 11
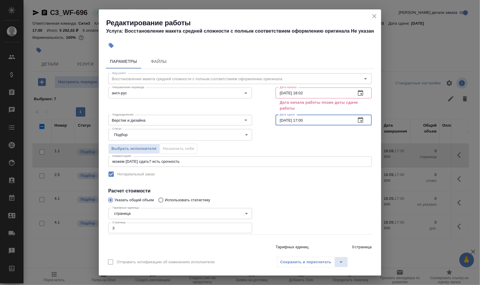
drag, startPoint x: 298, startPoint y: 119, endPoint x: 353, endPoint y: 119, distance: 54.1
click at [345, 119] on input "17.09.2025 17:00" at bounding box center [314, 120] width 76 height 11
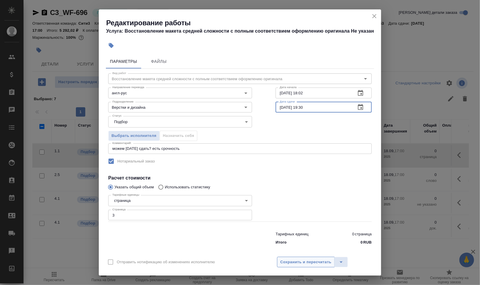
type input "17.09.2025 19:30"
click at [299, 267] on button "Сохранить и пересчитать" at bounding box center [306, 262] width 58 height 11
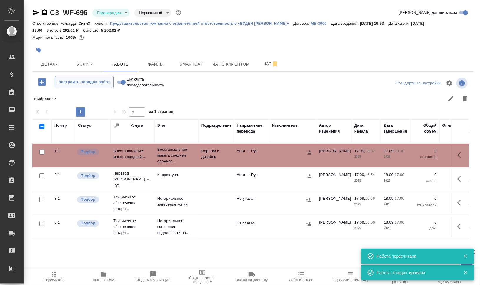
click at [82, 77] on button "Настроить порядок работ" at bounding box center [84, 82] width 59 height 12
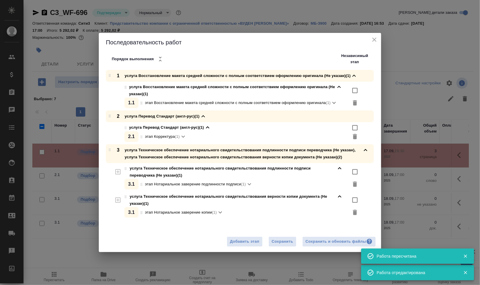
click at [330, 243] on div "Сохранить и обновить файлы" at bounding box center [339, 242] width 67 height 7
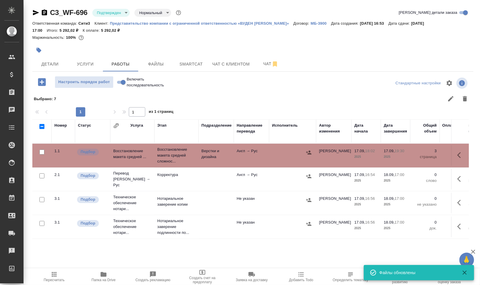
click at [119, 12] on body "🙏 .cls-1 fill:#fff; AWATERA Валеев Динар Клиенты Спецификации Заказы 0 Чаты Tod…" at bounding box center [240, 166] width 480 height 333
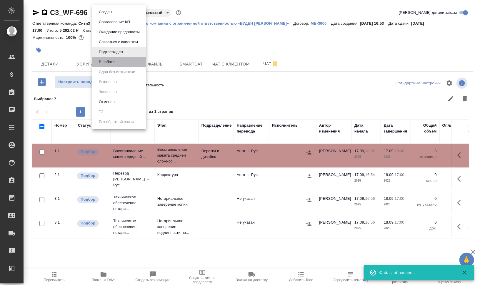
click at [118, 63] on li "В работе" at bounding box center [119, 62] width 54 height 10
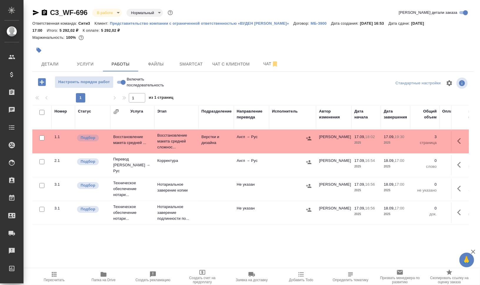
click at [41, 51] on icon "button" at bounding box center [39, 50] width 6 height 6
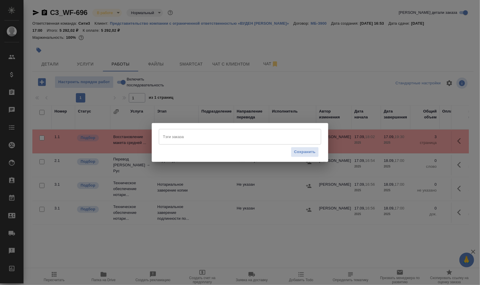
click at [220, 134] on input "Тэги заказа" at bounding box center [235, 137] width 146 height 10
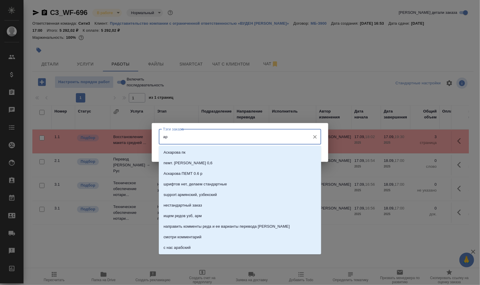
type input "а"
type input "раздаем"
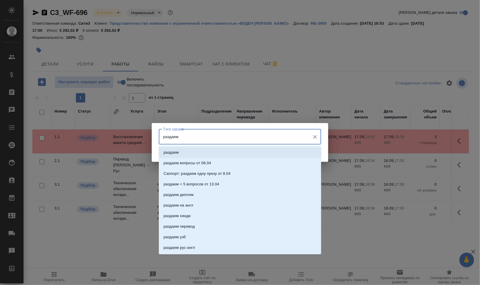
click at [219, 148] on li "раздаем" at bounding box center [240, 152] width 162 height 11
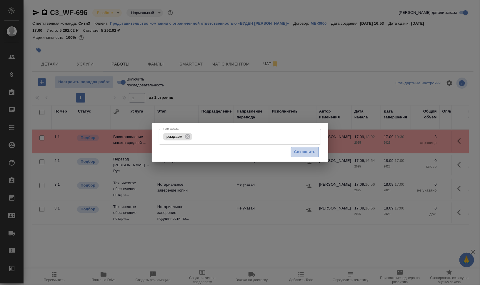
click at [298, 150] on span "Сохранить" at bounding box center [304, 152] width 21 height 7
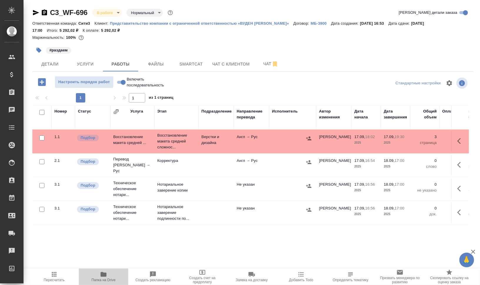
click at [107, 273] on span "Папка на Drive" at bounding box center [103, 276] width 42 height 11
click at [38, 47] on icon "button" at bounding box center [39, 50] width 6 height 6
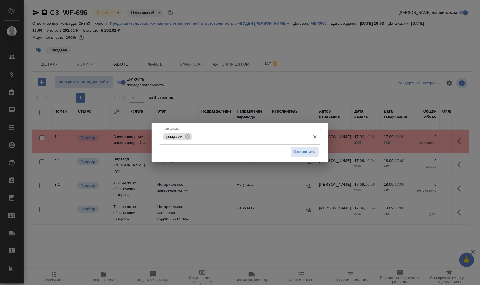
click at [232, 138] on input "Тэги заказа" at bounding box center [251, 137] width 114 height 10
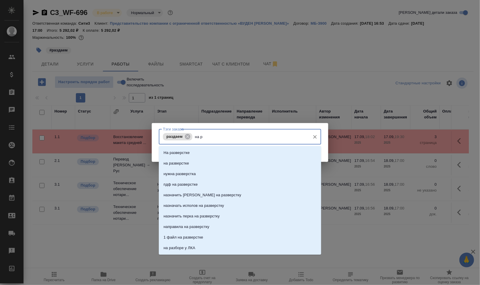
type input "на ра"
click at [227, 161] on li "на разверстке" at bounding box center [240, 163] width 162 height 11
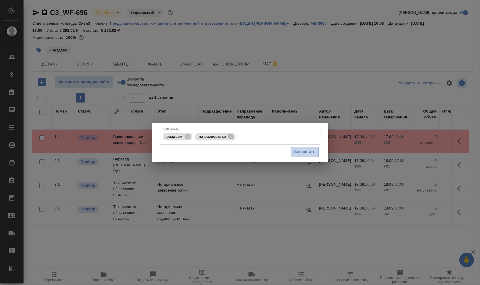
click at [305, 154] on span "Сохранить" at bounding box center [304, 152] width 21 height 7
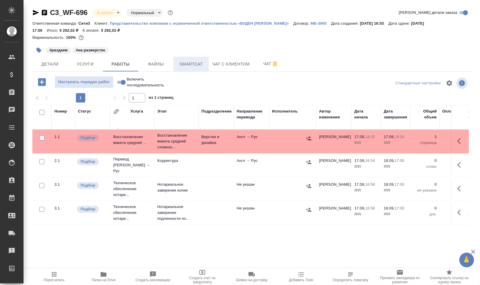
click at [185, 66] on span "Smartcat" at bounding box center [191, 64] width 28 height 7
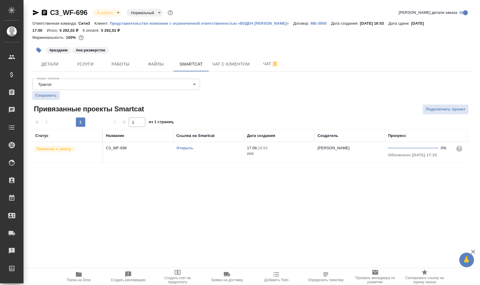
click at [181, 149] on link "Открыть" at bounding box center [185, 148] width 17 height 4
click at [119, 64] on span "Работы" at bounding box center [121, 64] width 28 height 7
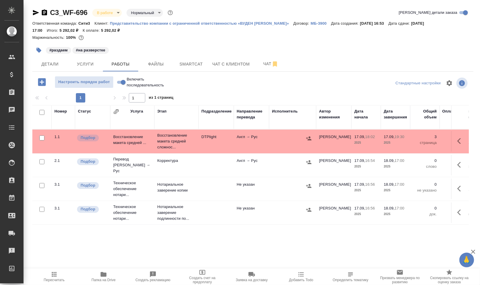
click at [461, 163] on icon "button" at bounding box center [461, 165] width 7 height 7
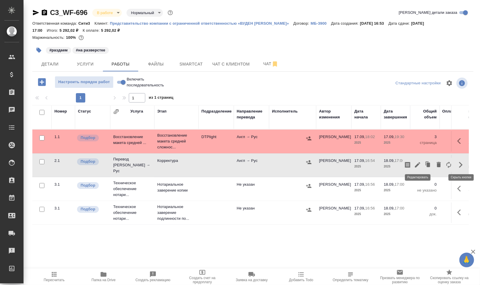
click at [416, 162] on icon "button" at bounding box center [417, 165] width 7 height 7
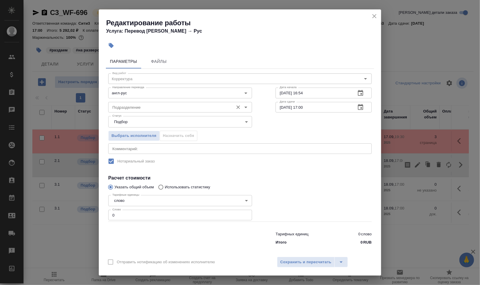
click at [124, 106] on input "Подразделение" at bounding box center [170, 107] width 121 height 7
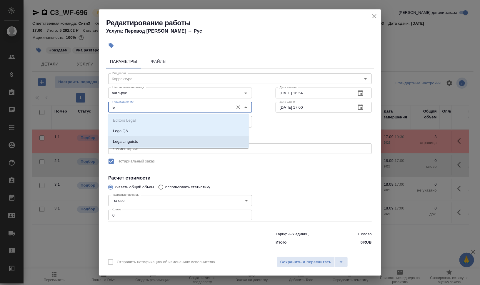
click at [141, 141] on li "LegalLinguists" at bounding box center [178, 142] width 141 height 11
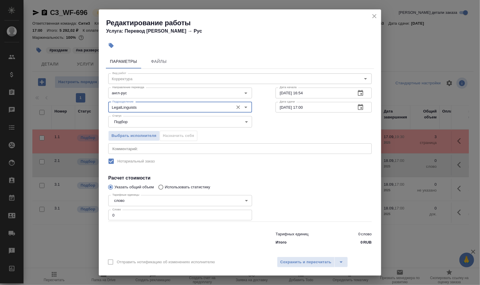
type input "LegalLinguists"
click at [141, 147] on textarea at bounding box center [239, 149] width 255 height 4
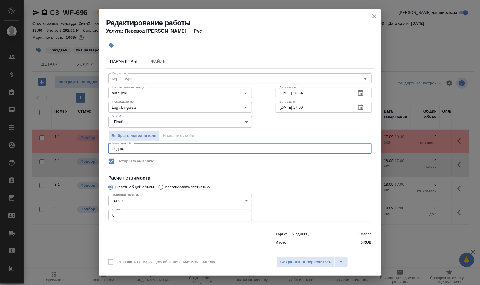
click at [111, 147] on div "под нот x Комментарий:" at bounding box center [240, 149] width 264 height 11
click at [112, 147] on textarea "под нот" at bounding box center [239, 149] width 255 height 4
click at [178, 147] on textarea "корр после GPEMT под нот" at bounding box center [239, 149] width 255 height 4
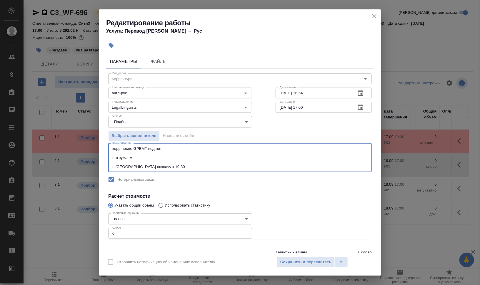
type textarea "корр после GPEMT под нот выгружаем в СК назначу к 19:30"
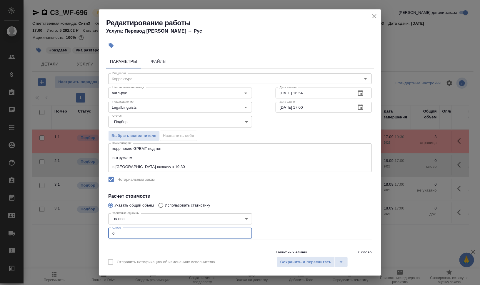
drag, startPoint x: 118, startPoint y: 233, endPoint x: 97, endPoint y: 234, distance: 20.9
click at [97, 234] on div "Редактирование работы Услуга: Перевод Стандарт Англ → Рус Параметры Файлы Вид р…" at bounding box center [240, 142] width 480 height 285
type input "880"
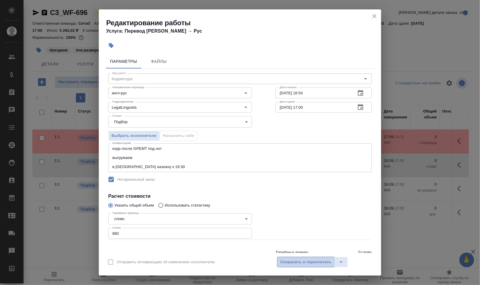
click at [304, 264] on span "Сохранить и пересчитать" at bounding box center [305, 262] width 51 height 7
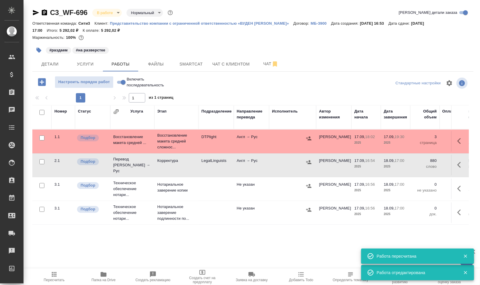
click at [467, 163] on button "button" at bounding box center [461, 165] width 14 height 14
click at [412, 162] on button "button" at bounding box center [408, 165] width 10 height 14
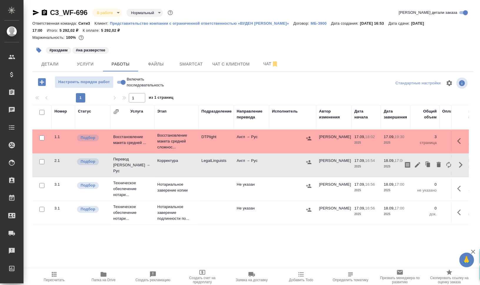
click at [407, 163] on icon "button" at bounding box center [407, 165] width 5 height 6
click at [151, 66] on span "Файлы" at bounding box center [156, 64] width 28 height 7
click at [114, 65] on span "Работы" at bounding box center [121, 64] width 28 height 7
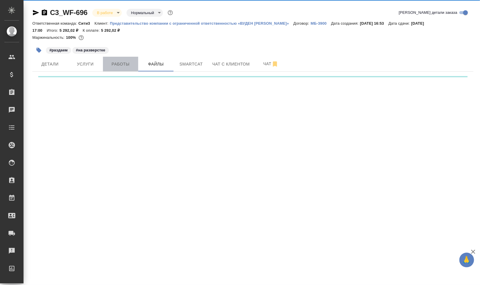
click at [114, 65] on span "Работы" at bounding box center [121, 64] width 28 height 7
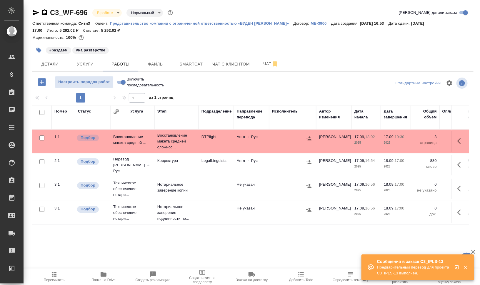
click at [466, 267] on icon "button" at bounding box center [465, 267] width 3 height 3
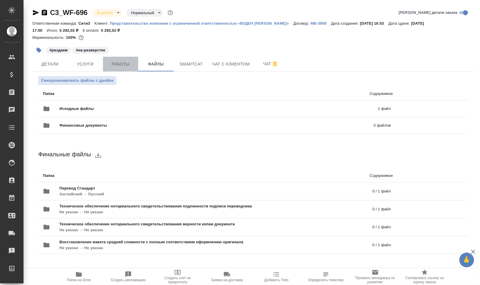
click at [127, 62] on span "Работы" at bounding box center [121, 64] width 28 height 7
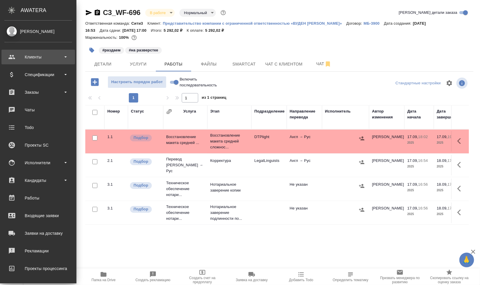
drag, startPoint x: 22, startPoint y: 58, endPoint x: 19, endPoint y: 55, distance: 5.0
click at [19, 55] on div "Клиенты" at bounding box center [38, 57] width 68 height 9
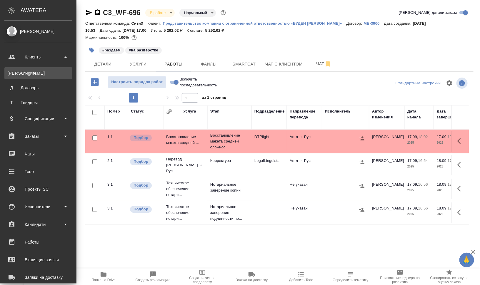
click at [31, 74] on div "Клиенты" at bounding box center [38, 73] width 62 height 6
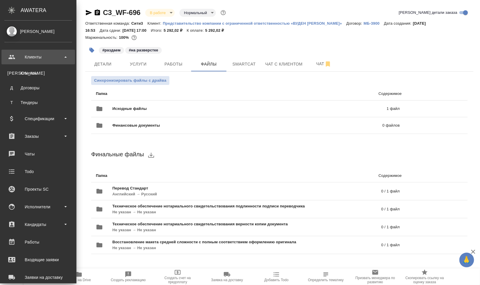
click at [42, 59] on div "Клиенты" at bounding box center [38, 57] width 68 height 9
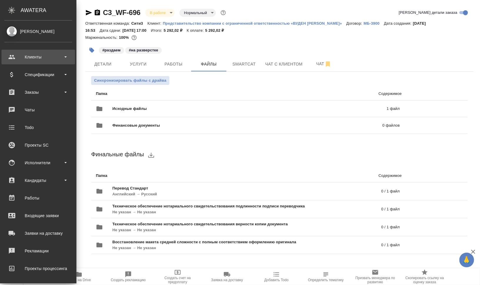
click at [14, 59] on div "Клиенты" at bounding box center [38, 57] width 68 height 9
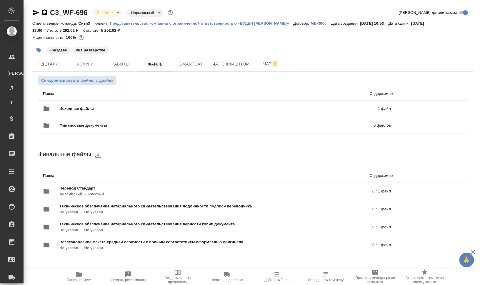
drag, startPoint x: 22, startPoint y: 31, endPoint x: 11, endPoint y: 33, distance: 11.7
click at [11, 33] on div "[PERSON_NAME]" at bounding box center [4, 31] width 15 height 6
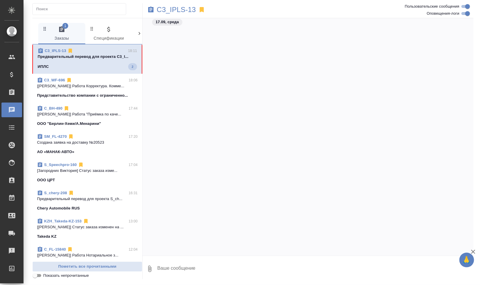
scroll to position [1513, 0]
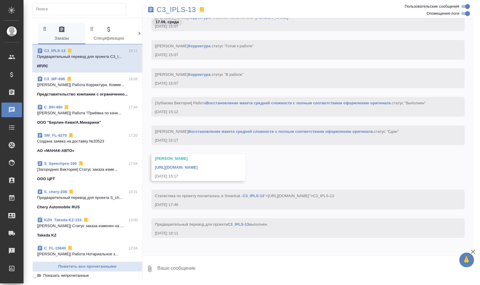
click at [139, 32] on icon at bounding box center [140, 33] width 2 height 3
click at [141, 32] on icon at bounding box center [140, 34] width 6 height 6
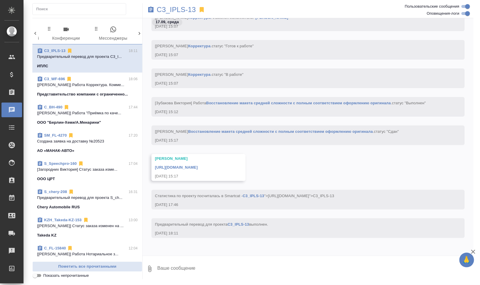
scroll to position [0, 330]
click at [36, 31] on icon at bounding box center [35, 34] width 6 height 6
click at [140, 31] on icon at bounding box center [140, 34] width 6 height 6
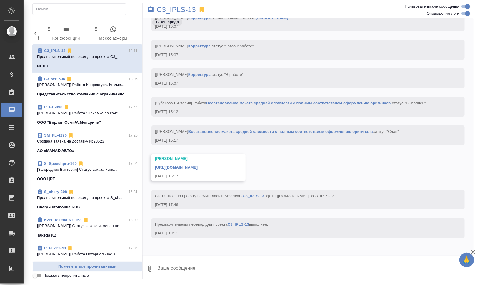
click at [119, 30] on span "0 Мессенджеры" at bounding box center [113, 34] width 40 height 16
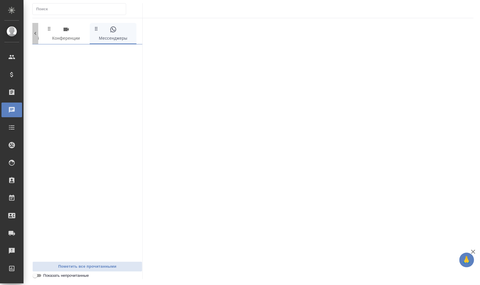
click at [33, 33] on icon at bounding box center [35, 34] width 6 height 6
click at [139, 33] on icon at bounding box center [140, 34] width 6 height 6
click at [74, 35] on span "0 Конференции" at bounding box center [66, 34] width 40 height 16
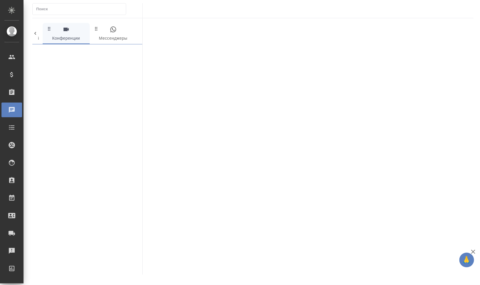
click at [35, 34] on icon at bounding box center [35, 33] width 2 height 3
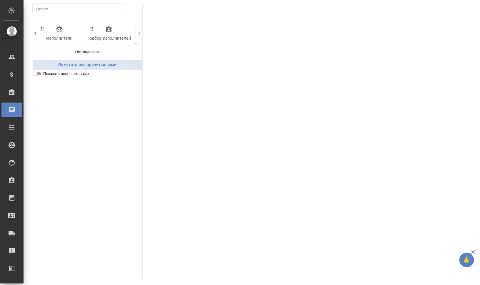
scroll to position [0, 231]
click at [35, 34] on icon at bounding box center [35, 33] width 2 height 3
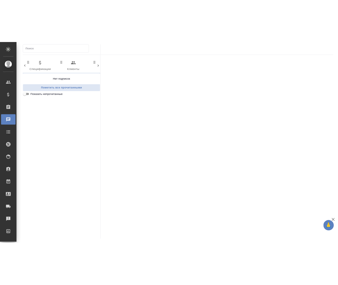
scroll to position [0, 0]
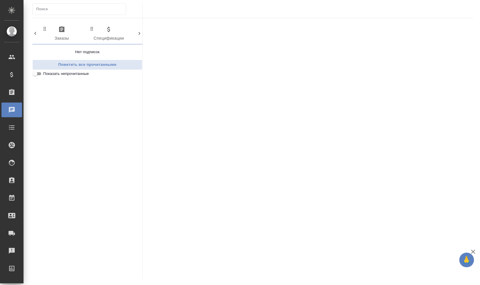
click at [35, 34] on icon at bounding box center [35, 33] width 2 height 3
click at [35, 34] on div "0 Заказы 0 Спецификации 0 Клиенты 0 Входящие 0 Тендеры 0 Исполнители 0 Подбор и…" at bounding box center [87, 33] width 110 height 21
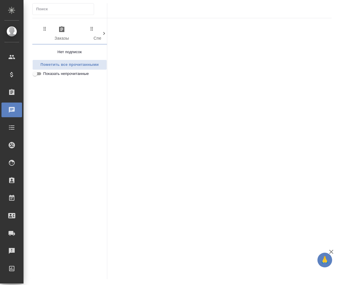
click at [64, 32] on icon "button" at bounding box center [61, 29] width 5 height 6
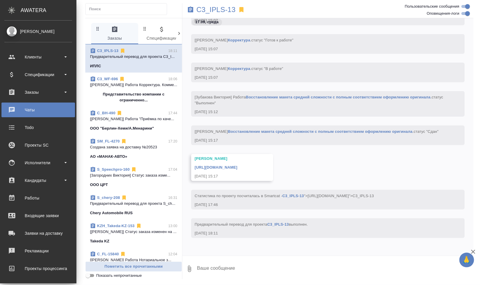
scroll to position [1519, 0]
click at [23, 31] on div "[PERSON_NAME]" at bounding box center [38, 31] width 68 height 6
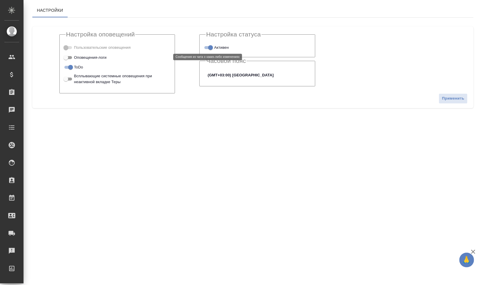
click at [68, 58] on input "Оповещения-логи" at bounding box center [65, 57] width 21 height 7
checkbox input "true"
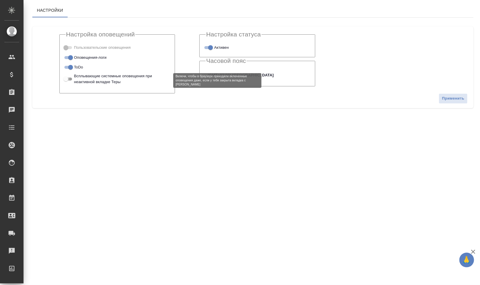
click at [69, 77] on input "Всплывающие системные оповещения при неактивной вкладке Теры" at bounding box center [65, 79] width 21 height 7
checkbox input "true"
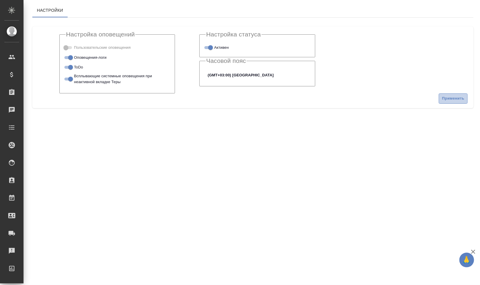
click at [456, 99] on span "Применить" at bounding box center [453, 98] width 22 height 7
click at [69, 46] on span at bounding box center [68, 47] width 8 height 3
click at [453, 100] on span "Применить" at bounding box center [453, 98] width 22 height 7
click at [68, 58] on input "Оповещения-логи" at bounding box center [65, 57] width 21 height 7
checkbox input "true"
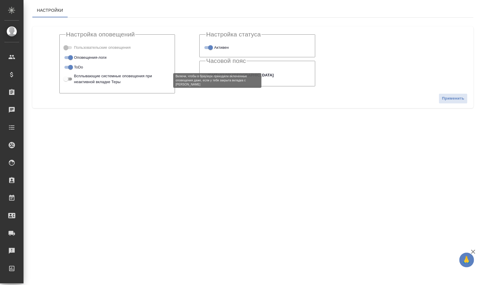
click at [67, 78] on input "Всплывающие системные оповещения при неактивной вкладке Теры" at bounding box center [65, 79] width 21 height 7
checkbox input "true"
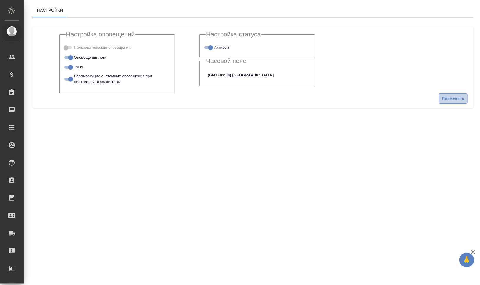
click at [460, 98] on span "Применить" at bounding box center [453, 98] width 22 height 7
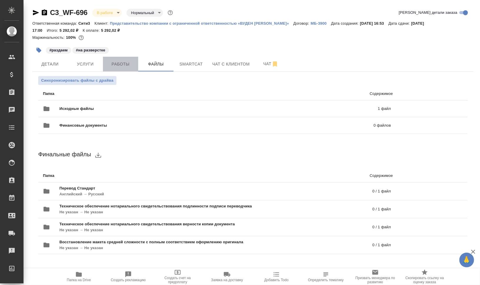
click at [124, 63] on span "Работы" at bounding box center [121, 64] width 28 height 7
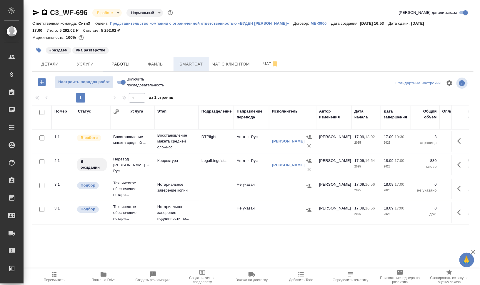
click at [190, 68] on button "Smartcat" at bounding box center [191, 64] width 35 height 15
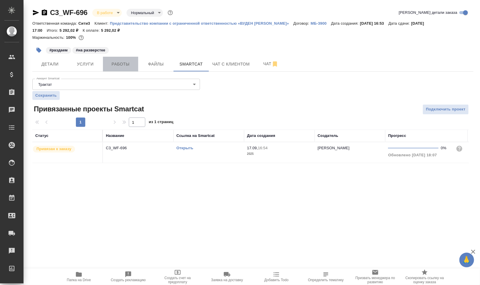
click at [104, 64] on button "Работы" at bounding box center [120, 64] width 35 height 15
